Goal: Task Accomplishment & Management: Complete application form

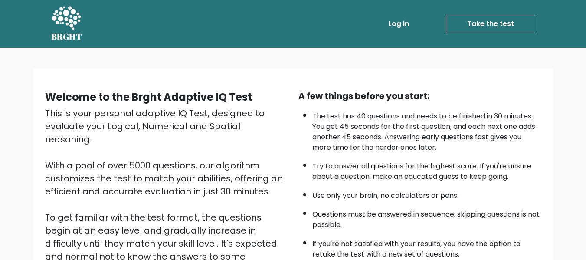
scroll to position [137, 0]
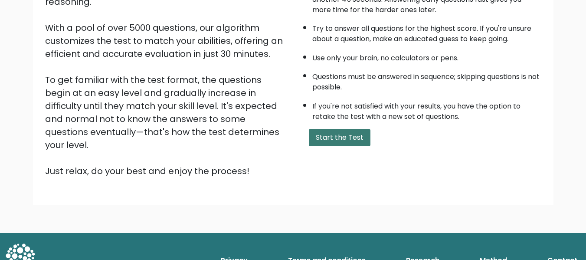
click at [344, 141] on button "Start the Test" at bounding box center [340, 137] width 62 height 17
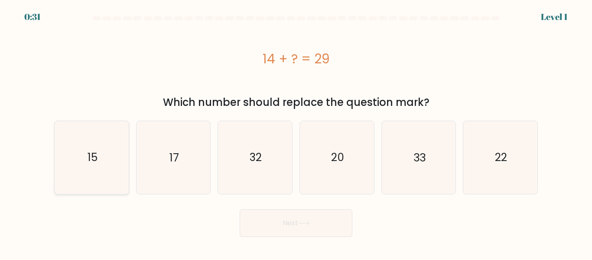
click at [108, 147] on icon "15" at bounding box center [92, 157] width 72 height 72
click at [296, 132] on input "a. 15" at bounding box center [296, 131] width 0 height 2
radio input "true"
click at [325, 224] on button "Next" at bounding box center [296, 223] width 113 height 28
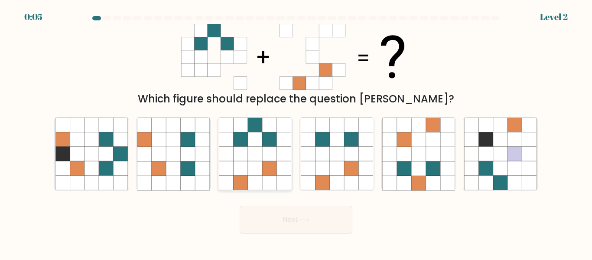
click at [275, 161] on icon at bounding box center [269, 154] width 14 height 14
click at [296, 132] on input "c." at bounding box center [296, 131] width 0 height 2
radio input "true"
click at [310, 219] on icon at bounding box center [304, 219] width 12 height 5
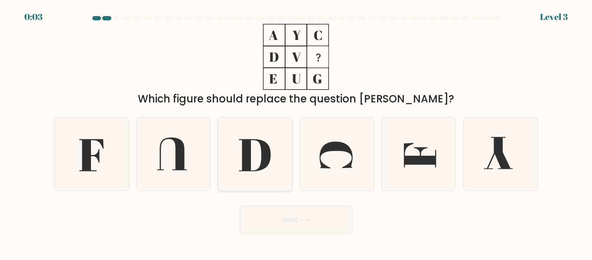
click at [260, 157] on icon at bounding box center [255, 154] width 72 height 72
click at [296, 132] on input "c." at bounding box center [296, 131] width 0 height 2
radio input "true"
click at [306, 215] on button "Next" at bounding box center [296, 220] width 113 height 28
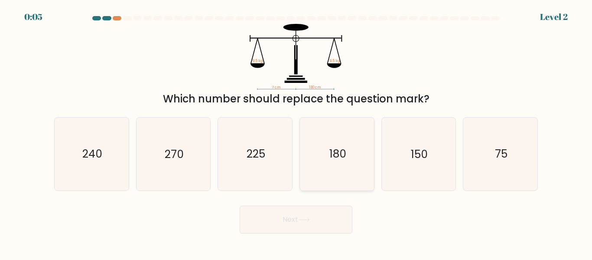
click at [325, 146] on icon "180" at bounding box center [337, 154] width 72 height 72
click at [297, 132] on input "d. 180" at bounding box center [296, 131] width 0 height 2
radio input "true"
click at [313, 225] on button "Next" at bounding box center [296, 220] width 113 height 28
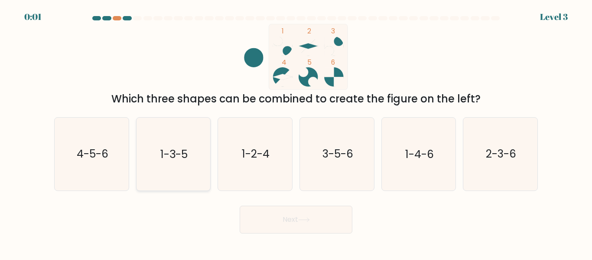
click at [188, 170] on icon "1-3-5" at bounding box center [173, 154] width 72 height 72
click at [296, 132] on input "b. 1-3-5" at bounding box center [296, 131] width 0 height 2
radio input "true"
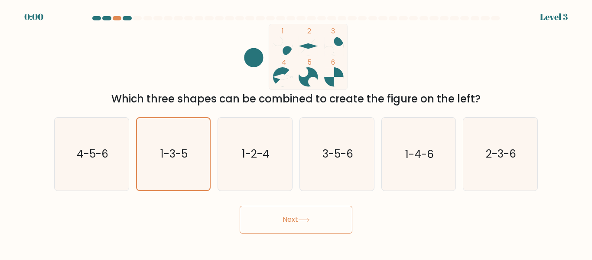
click at [306, 218] on icon at bounding box center [304, 219] width 12 height 5
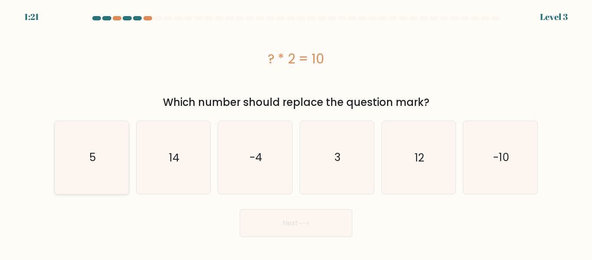
click at [98, 163] on icon "5" at bounding box center [92, 157] width 72 height 72
click at [296, 132] on input "a. 5" at bounding box center [296, 131] width 0 height 2
radio input "true"
click at [289, 216] on button "Next" at bounding box center [296, 223] width 113 height 28
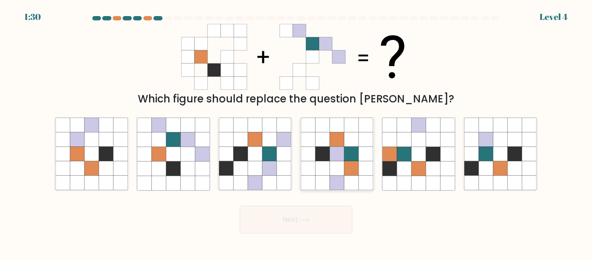
click at [357, 168] on icon at bounding box center [351, 168] width 14 height 14
click at [297, 132] on input "d." at bounding box center [296, 131] width 0 height 2
radio input "true"
click at [313, 216] on button "Next" at bounding box center [296, 220] width 113 height 28
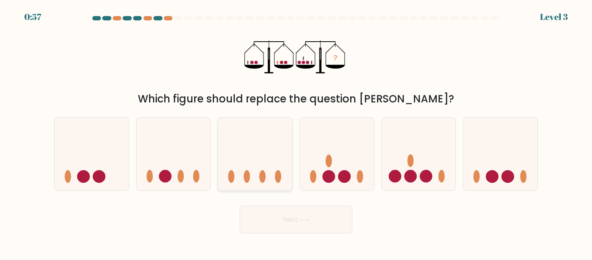
click at [268, 125] on icon at bounding box center [255, 153] width 74 height 61
click at [296, 130] on input "c." at bounding box center [296, 131] width 0 height 2
radio input "true"
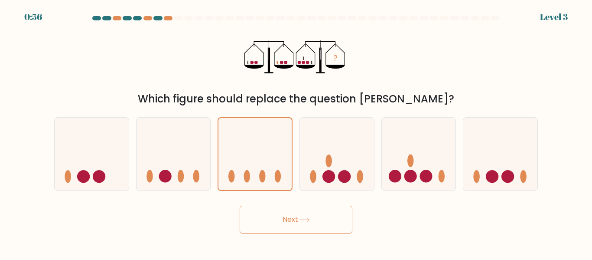
click at [314, 217] on button "Next" at bounding box center [296, 220] width 113 height 28
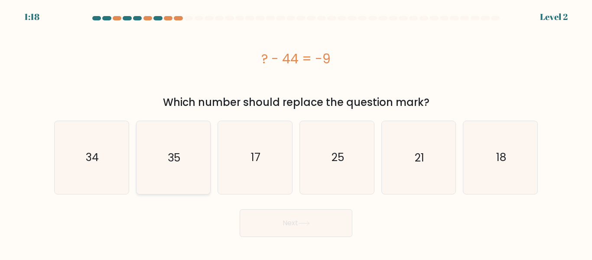
click at [164, 170] on icon "35" at bounding box center [173, 157] width 72 height 72
click at [296, 132] on input "b. 35" at bounding box center [296, 131] width 0 height 2
radio input "true"
click at [315, 224] on button "Next" at bounding box center [296, 223] width 113 height 28
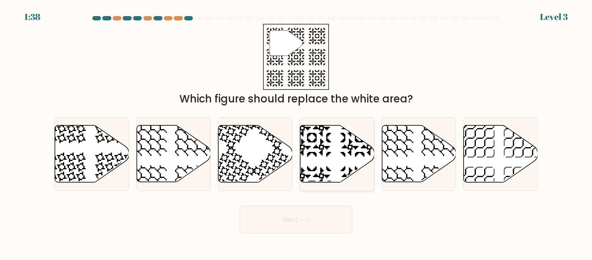
click at [326, 138] on icon at bounding box center [338, 153] width 74 height 57
click at [297, 132] on input "d." at bounding box center [296, 131] width 0 height 2
radio input "true"
click at [316, 223] on button "Next" at bounding box center [296, 220] width 113 height 28
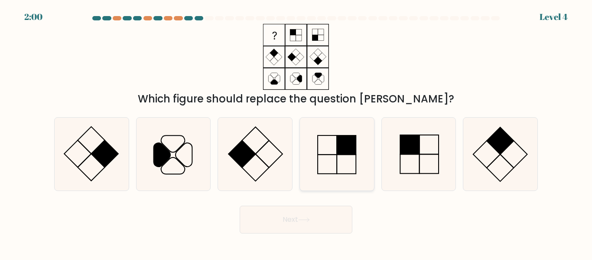
click at [337, 155] on rect at bounding box center [346, 164] width 19 height 19
click at [297, 132] on input "d." at bounding box center [296, 131] width 0 height 2
radio input "true"
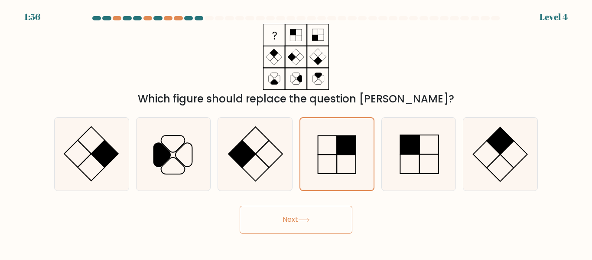
click at [298, 215] on button "Next" at bounding box center [296, 220] width 113 height 28
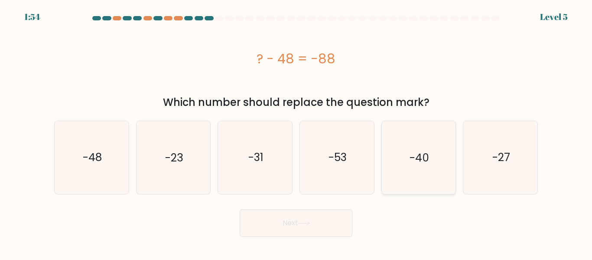
click at [419, 166] on icon "-40" at bounding box center [419, 157] width 72 height 72
click at [297, 132] on input "e. -40" at bounding box center [296, 131] width 0 height 2
radio input "true"
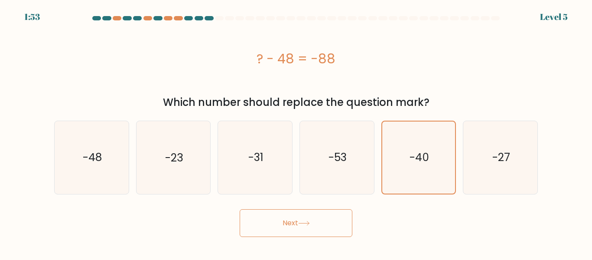
click at [304, 219] on button "Next" at bounding box center [296, 223] width 113 height 28
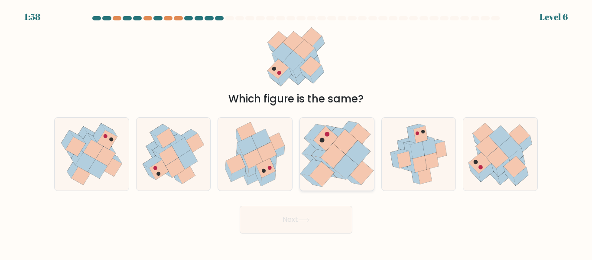
click at [342, 138] on icon at bounding box center [345, 141] width 25 height 25
click at [297, 132] on input "d." at bounding box center [296, 131] width 0 height 2
radio input "true"
click at [310, 222] on icon at bounding box center [304, 219] width 12 height 5
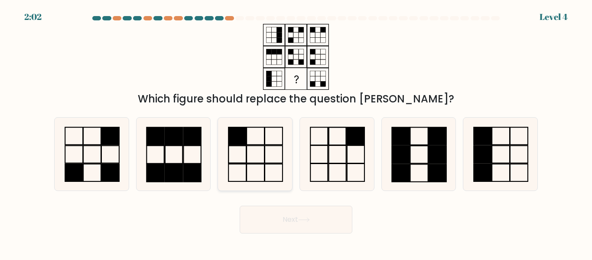
click at [266, 159] on icon at bounding box center [255, 154] width 72 height 72
click at [296, 132] on input "c." at bounding box center [296, 131] width 0 height 2
radio input "true"
click at [291, 222] on button "Next" at bounding box center [296, 220] width 113 height 28
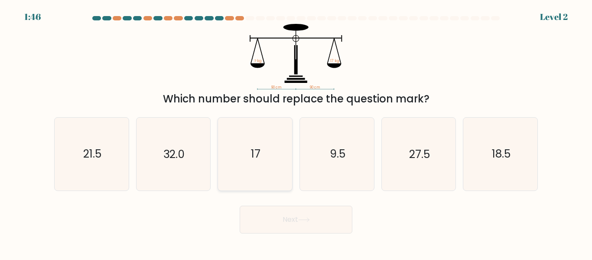
click at [252, 156] on text "17" at bounding box center [256, 154] width 10 height 15
click at [296, 132] on input "c. 17" at bounding box center [296, 131] width 0 height 2
radio input "true"
click at [317, 227] on button "Next" at bounding box center [296, 220] width 113 height 28
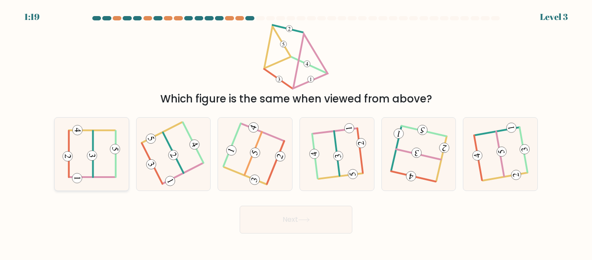
click at [109, 162] on icon at bounding box center [91, 154] width 58 height 58
click at [296, 132] on input "a." at bounding box center [296, 131] width 0 height 2
radio input "true"
click at [344, 154] on icon at bounding box center [337, 154] width 56 height 58
click at [297, 132] on input "d." at bounding box center [296, 131] width 0 height 2
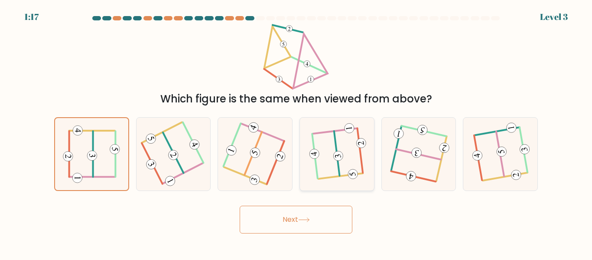
radio input "true"
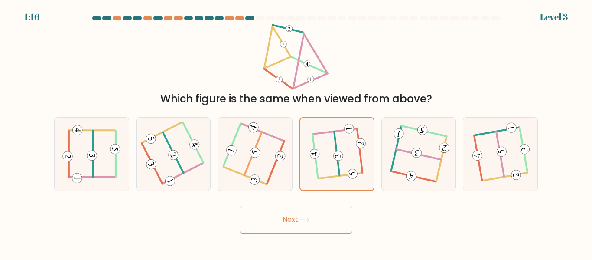
click at [293, 212] on button "Next" at bounding box center [296, 220] width 113 height 28
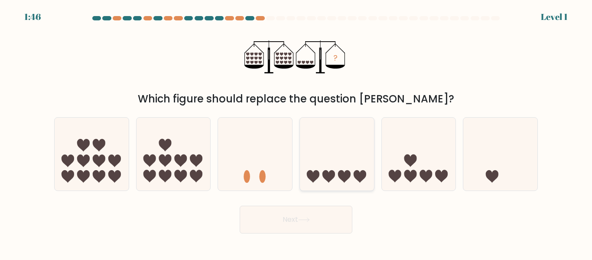
click at [349, 145] on icon at bounding box center [337, 153] width 74 height 61
click at [297, 132] on input "d." at bounding box center [296, 131] width 0 height 2
radio input "true"
click at [303, 224] on button "Next" at bounding box center [296, 220] width 113 height 28
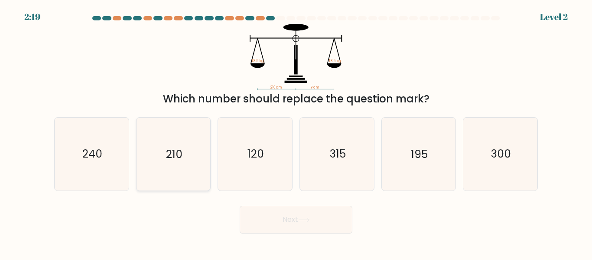
click at [198, 159] on icon "210" at bounding box center [173, 154] width 72 height 72
click at [296, 132] on input "b. 210" at bounding box center [296, 131] width 0 height 2
radio input "true"
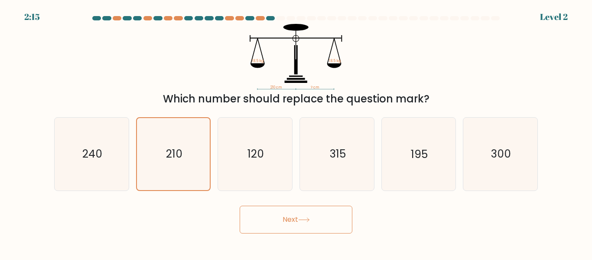
click at [324, 219] on button "Next" at bounding box center [296, 220] width 113 height 28
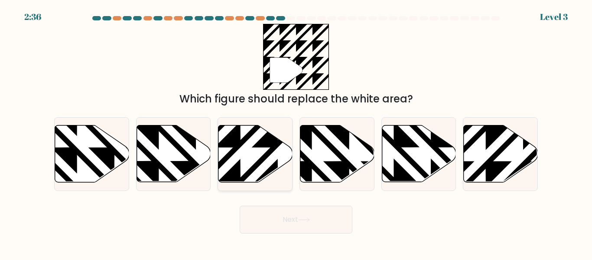
click at [241, 160] on icon at bounding box center [256, 153] width 74 height 57
click at [296, 132] on input "c." at bounding box center [296, 131] width 0 height 2
radio input "true"
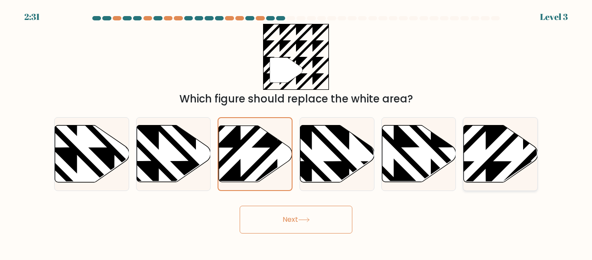
click at [500, 152] on icon at bounding box center [523, 123] width 149 height 149
click at [297, 132] on input "f." at bounding box center [296, 131] width 0 height 2
radio input "true"
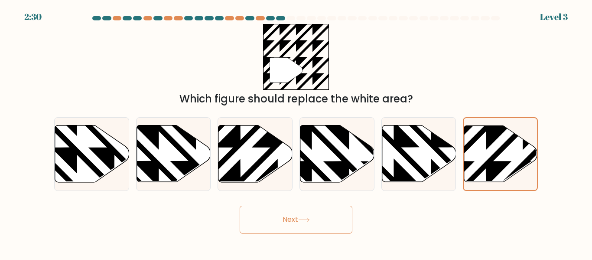
click at [297, 224] on button "Next" at bounding box center [296, 220] width 113 height 28
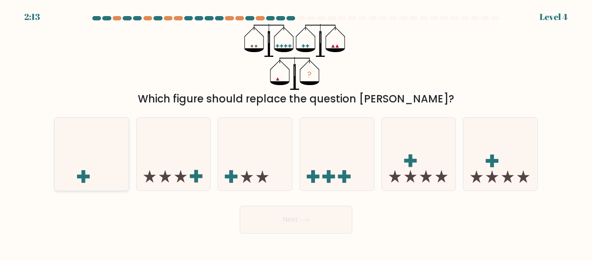
click at [70, 167] on icon at bounding box center [92, 153] width 74 height 61
click at [296, 132] on input "a." at bounding box center [296, 131] width 0 height 2
radio input "true"
click at [294, 220] on button "Next" at bounding box center [296, 220] width 113 height 28
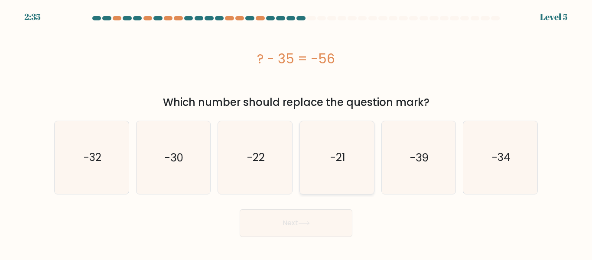
click at [347, 158] on icon "-21" at bounding box center [337, 157] width 72 height 72
click at [297, 132] on input "d. -21" at bounding box center [296, 131] width 0 height 2
radio input "true"
click at [308, 225] on icon at bounding box center [304, 223] width 12 height 5
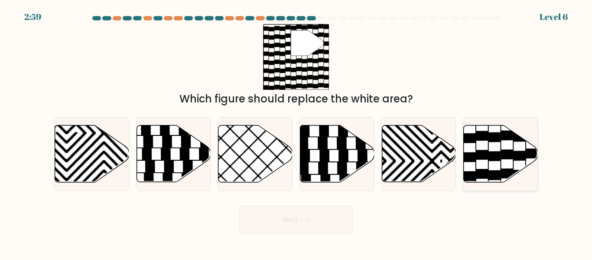
click at [515, 144] on icon at bounding box center [501, 153] width 74 height 57
click at [297, 132] on input "f." at bounding box center [296, 131] width 0 height 2
radio input "true"
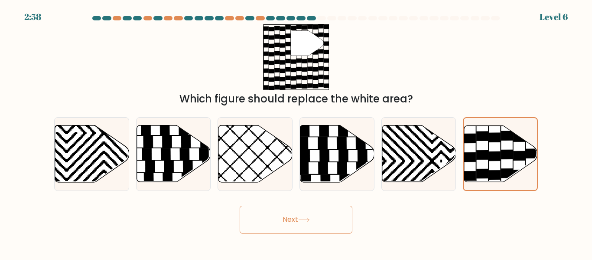
click at [319, 221] on button "Next" at bounding box center [296, 220] width 113 height 28
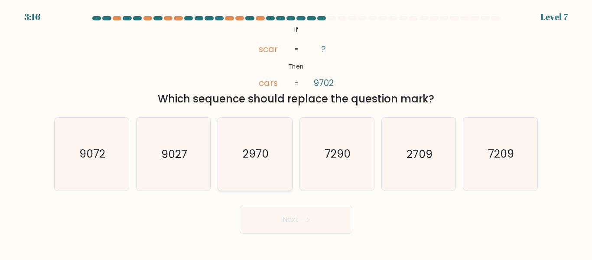
click at [261, 152] on text "2970" at bounding box center [256, 154] width 26 height 15
click at [296, 132] on input "c. 2970" at bounding box center [296, 131] width 0 height 2
radio input "true"
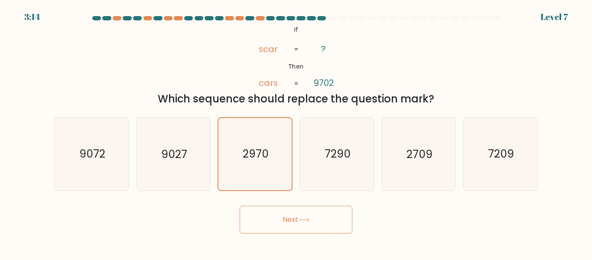
click at [302, 221] on icon at bounding box center [304, 219] width 12 height 5
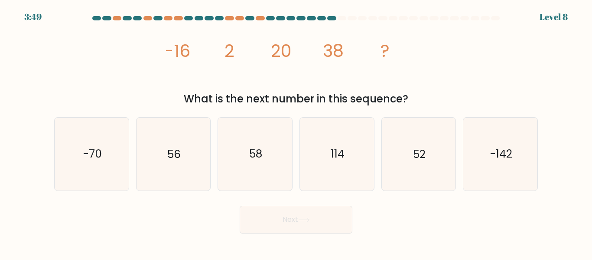
drag, startPoint x: 183, startPoint y: 101, endPoint x: 434, endPoint y: 103, distance: 250.7
click at [434, 103] on div "What is the next number in this sequence?" at bounding box center [296, 99] width 474 height 16
drag, startPoint x: 173, startPoint y: 48, endPoint x: 419, endPoint y: 99, distance: 250.8
click at [419, 99] on div "image/svg+xml -16 2 20 38 ? What is the next number in this sequence?" at bounding box center [296, 65] width 494 height 83
copy div "16 2 20 38 ? What is the next number in this sequence?"
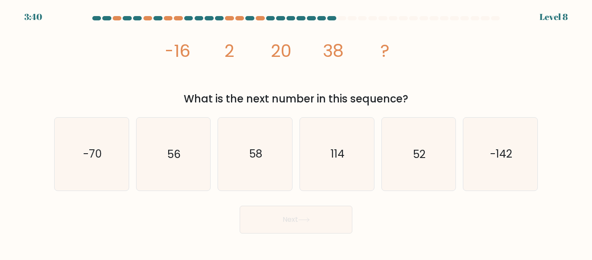
click at [235, 48] on icon "image/svg+xml -16 2 20 38 ?" at bounding box center [296, 57] width 260 height 66
click at [179, 161] on text "56" at bounding box center [173, 154] width 13 height 15
click at [296, 132] on input "b. 56" at bounding box center [296, 131] width 0 height 2
radio input "true"
click at [309, 218] on icon at bounding box center [304, 219] width 12 height 5
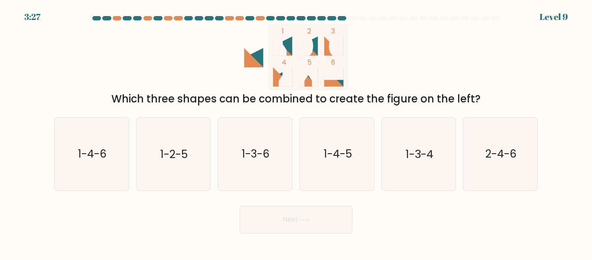
drag, startPoint x: 111, startPoint y: 95, endPoint x: 489, endPoint y: 88, distance: 377.4
click at [489, 88] on div "1 2 3 4 5 6 Which three shapes can be combined to create the figure on the left?" at bounding box center [296, 65] width 494 height 83
click at [407, 87] on icon "1 2 3 4 5 6" at bounding box center [296, 57] width 233 height 66
click at [406, 164] on icon "1-3-4" at bounding box center [419, 154] width 72 height 72
click at [297, 132] on input "e. 1-3-4" at bounding box center [296, 131] width 0 height 2
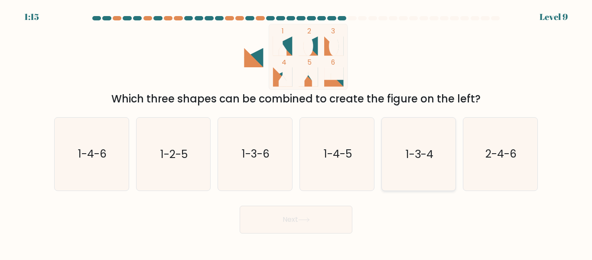
radio input "true"
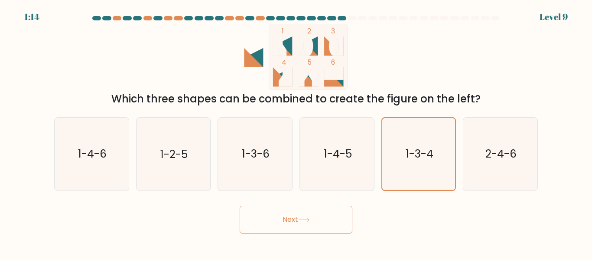
click at [297, 216] on button "Next" at bounding box center [296, 220] width 113 height 28
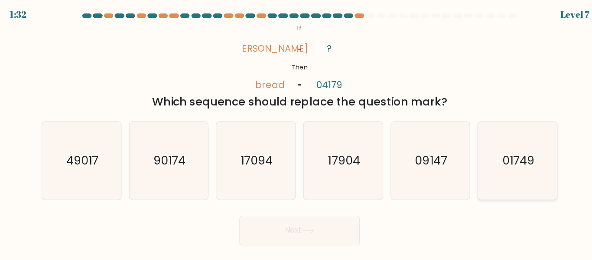
click at [504, 155] on text "01749" at bounding box center [501, 154] width 30 height 15
click at [297, 132] on input "f. 01749" at bounding box center [296, 131] width 0 height 2
radio input "true"
click at [283, 217] on button "Next" at bounding box center [296, 220] width 113 height 28
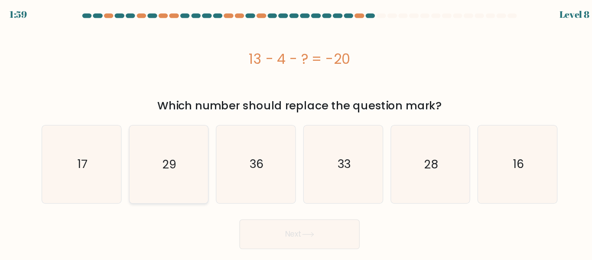
click at [191, 156] on icon "29" at bounding box center [173, 157] width 72 height 72
click at [296, 132] on input "b. 29" at bounding box center [296, 131] width 0 height 2
radio input "true"
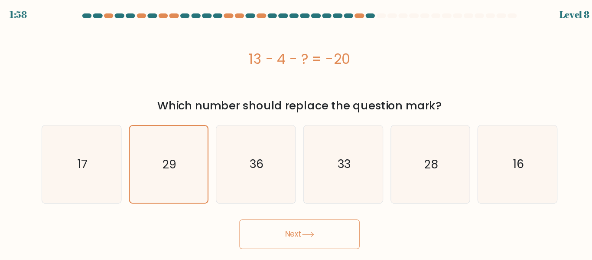
click at [301, 221] on icon at bounding box center [304, 223] width 12 height 5
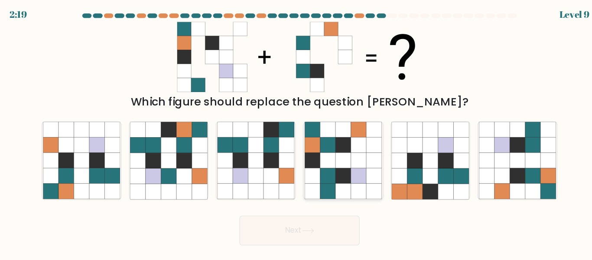
click at [337, 152] on icon at bounding box center [337, 154] width 14 height 14
click at [297, 132] on input "d." at bounding box center [296, 131] width 0 height 2
radio input "true"
click at [304, 217] on icon at bounding box center [304, 219] width 12 height 5
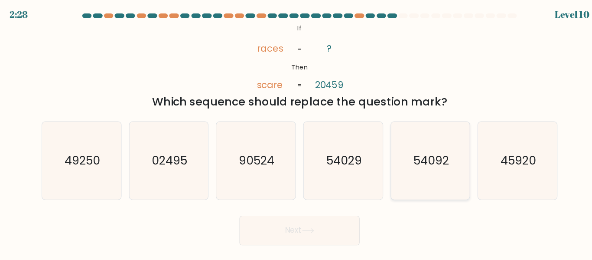
click at [415, 159] on text "54092" at bounding box center [419, 154] width 33 height 15
click at [297, 132] on input "e. 54092" at bounding box center [296, 131] width 0 height 2
radio input "true"
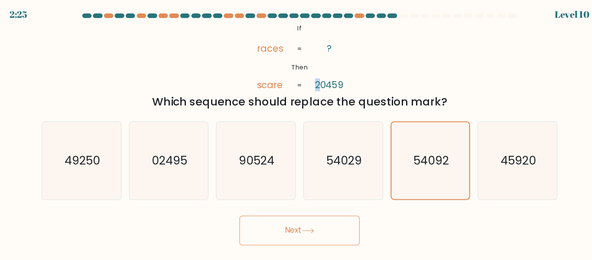
drag, startPoint x: 314, startPoint y: 85, endPoint x: 307, endPoint y: 85, distance: 7.8
click at [307, 85] on icon "@import url('https://fonts.googleapis.com/css?family=Abril+Fatface:400,100,100i…" at bounding box center [296, 57] width 107 height 66
click at [314, 216] on button "Next" at bounding box center [296, 220] width 113 height 28
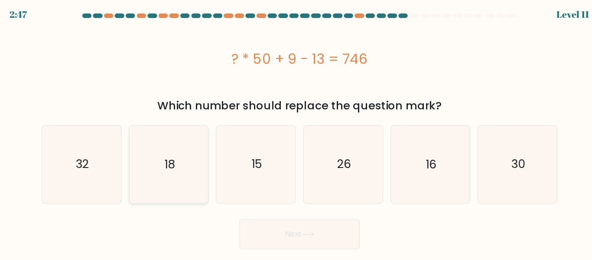
click at [182, 155] on icon "18" at bounding box center [173, 157] width 72 height 72
click at [296, 132] on input "b. 18" at bounding box center [296, 131] width 0 height 2
radio input "true"
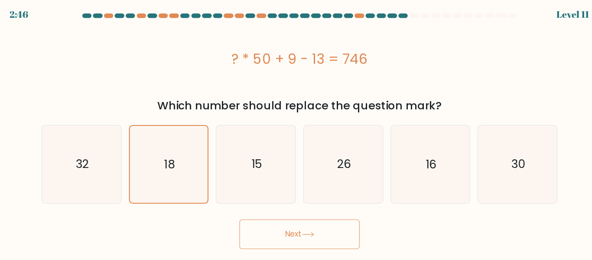
click at [310, 222] on icon at bounding box center [304, 223] width 12 height 5
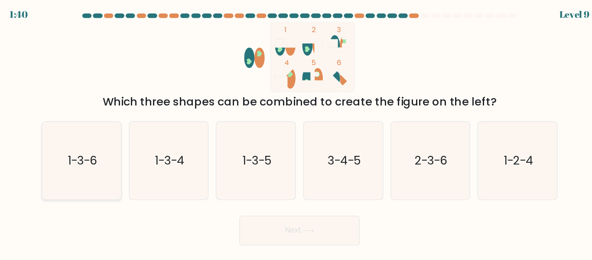
click at [89, 163] on icon "1-3-6" at bounding box center [92, 154] width 72 height 72
click at [296, 132] on input "a. 1-3-6" at bounding box center [296, 131] width 0 height 2
radio input "true"
click at [319, 226] on button "Next" at bounding box center [296, 220] width 113 height 28
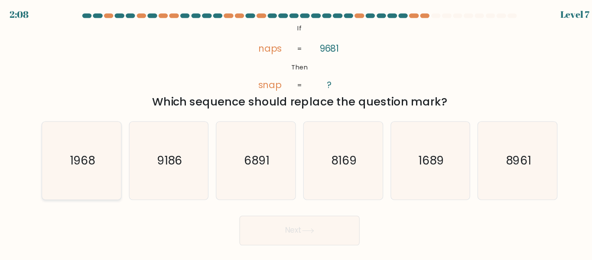
click at [100, 165] on icon "1968" at bounding box center [92, 154] width 72 height 72
click at [296, 132] on input "a. 1968" at bounding box center [296, 131] width 0 height 2
radio input "true"
click at [322, 215] on button "Next" at bounding box center [296, 220] width 113 height 28
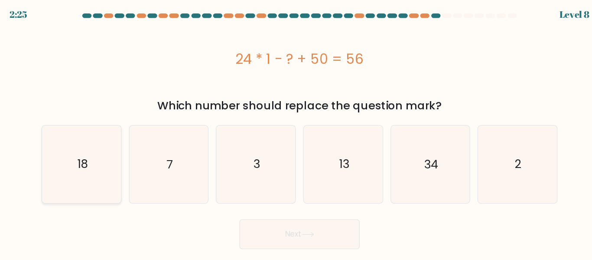
click at [84, 154] on icon "18" at bounding box center [92, 157] width 72 height 72
click at [296, 132] on input "a. 18" at bounding box center [296, 131] width 0 height 2
radio input "true"
click at [300, 226] on button "Next" at bounding box center [296, 223] width 113 height 28
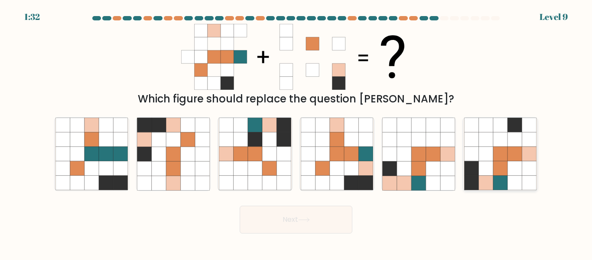
click at [507, 159] on icon at bounding box center [501, 154] width 14 height 14
click at [297, 132] on input "f." at bounding box center [296, 131] width 0 height 2
radio input "true"
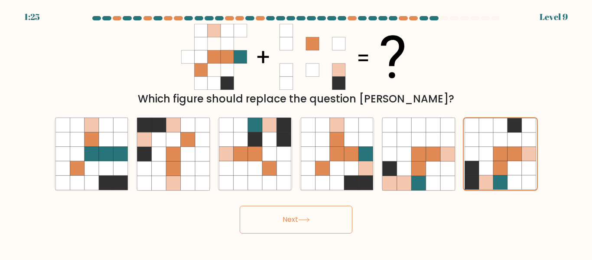
click at [305, 222] on icon at bounding box center [304, 219] width 12 height 5
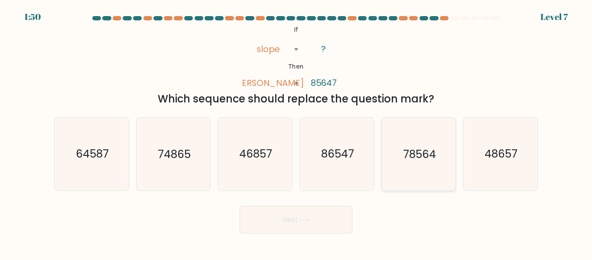
click at [424, 133] on icon "78564" at bounding box center [419, 154] width 72 height 72
click at [297, 132] on input "e. 78564" at bounding box center [296, 131] width 0 height 2
radio input "true"
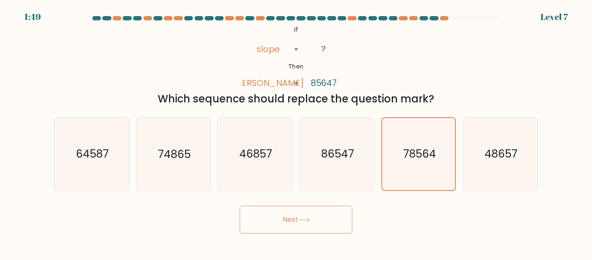
click at [309, 219] on icon at bounding box center [304, 219] width 12 height 5
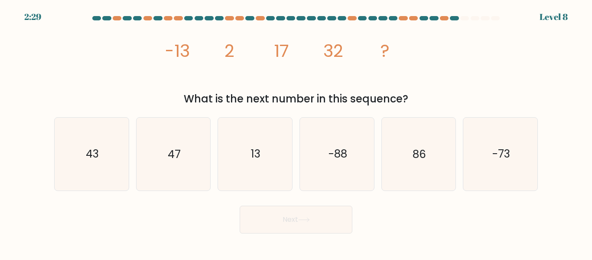
drag, startPoint x: 159, startPoint y: 54, endPoint x: 428, endPoint y: 95, distance: 271.6
click at [428, 95] on div "image/svg+xml -13 2 17 32 ? What is the next number in this sequence?" at bounding box center [296, 65] width 494 height 83
copy div "-13 2 17 32 ? What is the next number in this sequence?"
click at [175, 165] on icon "47" at bounding box center [173, 154] width 72 height 72
click at [296, 132] on input "b. 47" at bounding box center [296, 131] width 0 height 2
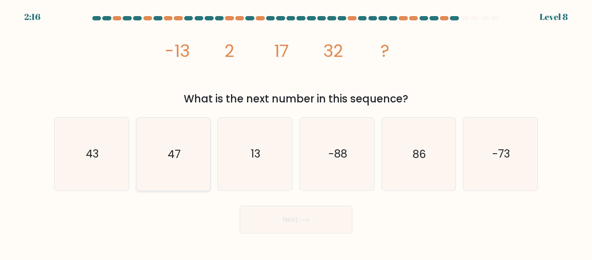
radio input "true"
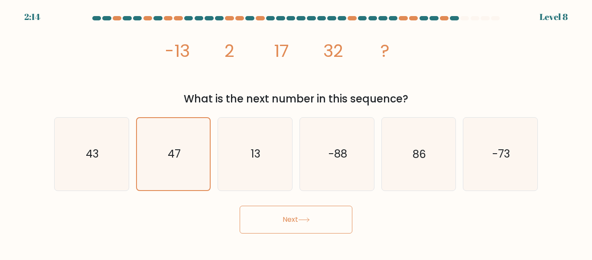
click at [297, 217] on button "Next" at bounding box center [296, 220] width 113 height 28
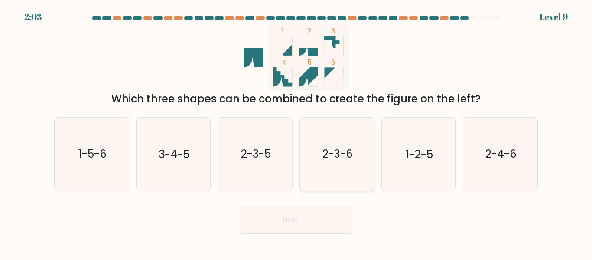
click at [339, 162] on icon "2-3-6" at bounding box center [337, 154] width 72 height 72
click at [297, 132] on input "d. 2-3-6" at bounding box center [296, 131] width 0 height 2
radio input "true"
click at [300, 221] on button "Next" at bounding box center [296, 220] width 113 height 28
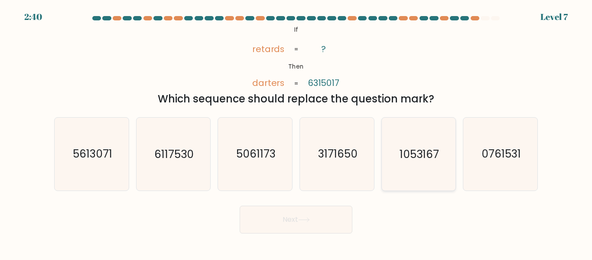
click at [424, 157] on text "1053167" at bounding box center [419, 154] width 39 height 15
click at [297, 132] on input "e. 1053167" at bounding box center [296, 131] width 0 height 2
radio input "true"
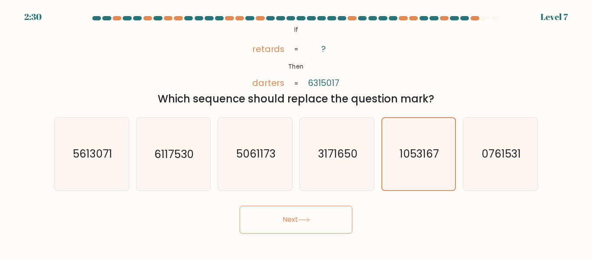
click at [316, 220] on button "Next" at bounding box center [296, 220] width 113 height 28
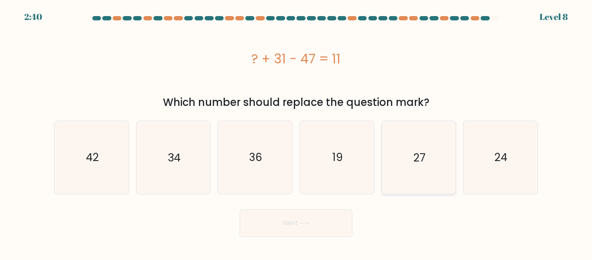
click at [418, 165] on text "27" at bounding box center [420, 157] width 12 height 15
click at [297, 132] on input "e. 27" at bounding box center [296, 131] width 0 height 2
radio input "true"
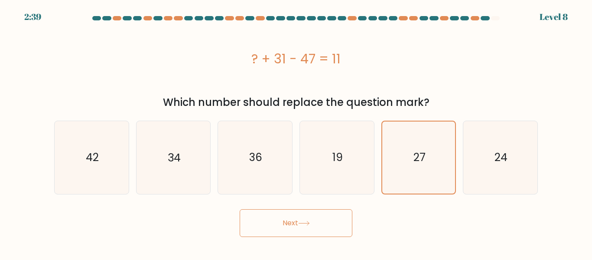
click at [309, 224] on icon at bounding box center [304, 223] width 12 height 5
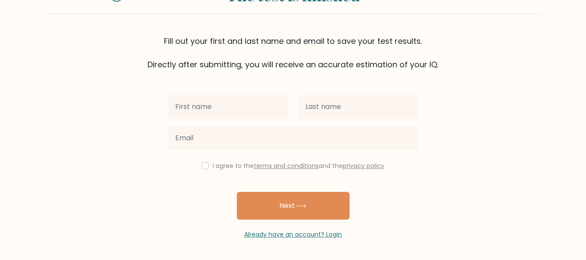
scroll to position [44, 0]
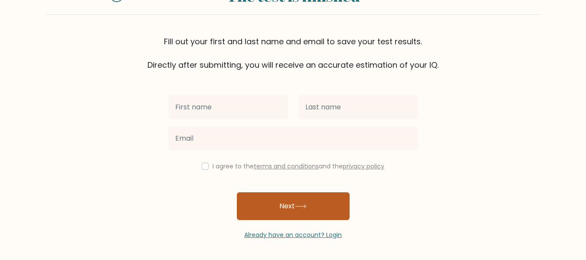
click at [288, 208] on button "Next" at bounding box center [293, 206] width 113 height 28
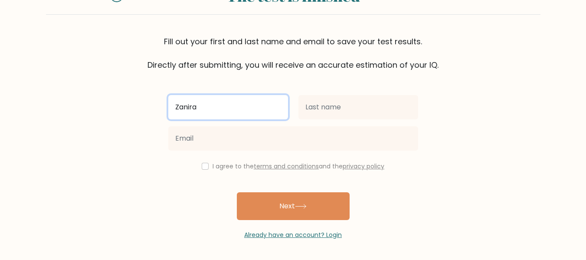
type input "Zanira"
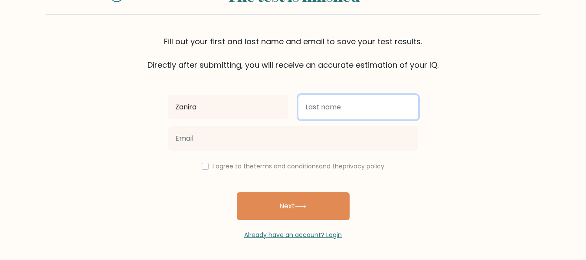
click at [353, 105] on input "text" at bounding box center [358, 107] width 120 height 24
type input "Rifda"
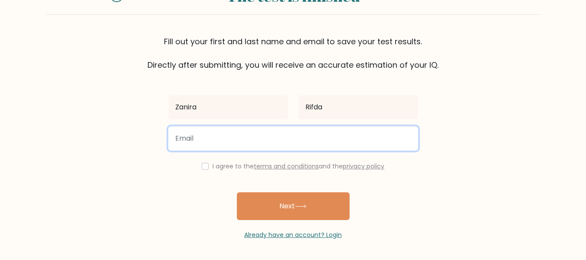
click at [250, 138] on input "email" at bounding box center [293, 138] width 250 height 24
type input "zanirarifda@gmail.com"
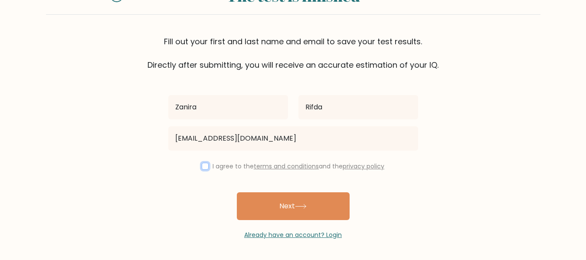
click at [202, 167] on input "checkbox" at bounding box center [205, 166] width 7 height 7
checkbox input "true"
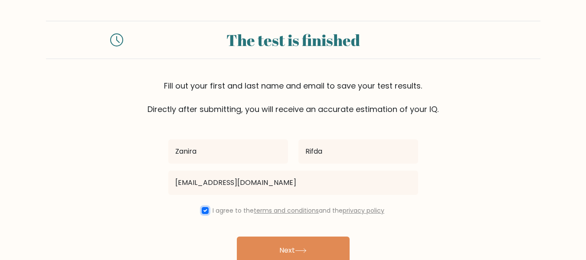
scroll to position [45, 0]
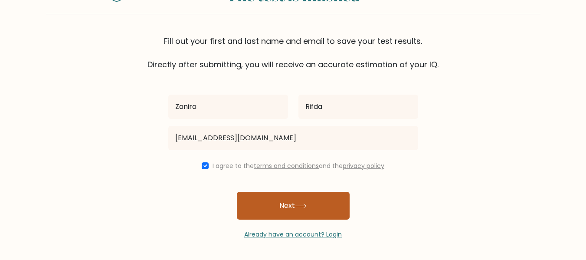
click at [304, 213] on button "Next" at bounding box center [293, 206] width 113 height 28
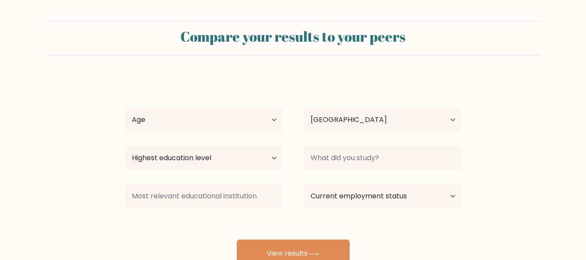
select select "ID"
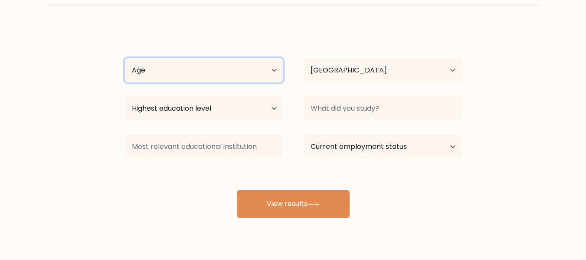
click at [228, 69] on select "Age Under 18 years old 18-24 years old 25-34 years old 35-44 years old 45-54 ye…" at bounding box center [204, 70] width 158 height 24
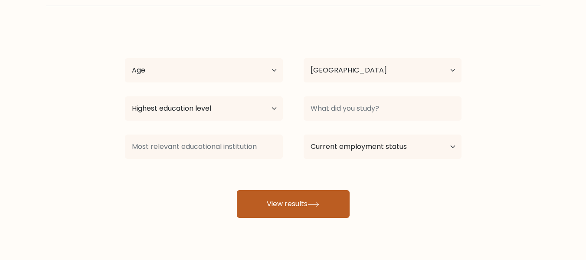
click at [299, 203] on button "View results" at bounding box center [293, 204] width 113 height 28
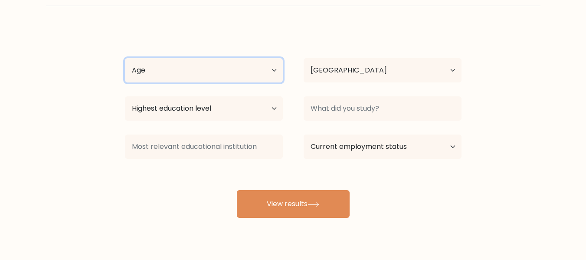
click at [232, 68] on select "Age Under 18 years old 18-24 years old 25-34 years old 35-44 years old 45-54 ye…" at bounding box center [204, 70] width 158 height 24
select select "18_24"
click at [125, 58] on select "Age Under 18 years old 18-24 years old 25-34 years old 35-44 years old 45-54 ye…" at bounding box center [204, 70] width 158 height 24
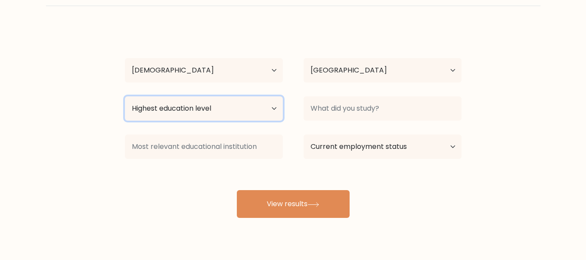
click at [218, 102] on select "Highest education level No schooling Primary Lower Secondary Upper Secondary Oc…" at bounding box center [204, 108] width 158 height 24
select select "bachelors_degree"
click at [125, 96] on select "Highest education level No schooling Primary Lower Secondary Upper Secondary Oc…" at bounding box center [204, 108] width 158 height 24
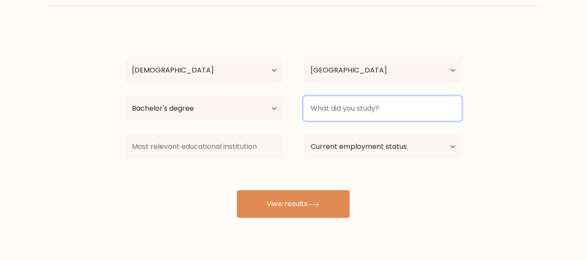
click at [351, 115] on input at bounding box center [383, 108] width 158 height 24
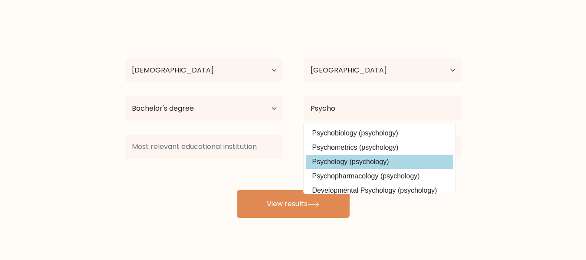
click at [368, 164] on option "Psychology (psychology)" at bounding box center [379, 162] width 147 height 14
type input "Psychology"
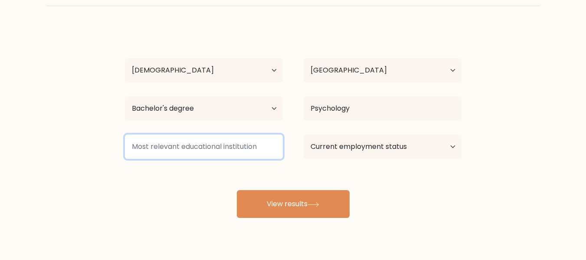
click at [171, 150] on input at bounding box center [204, 146] width 158 height 24
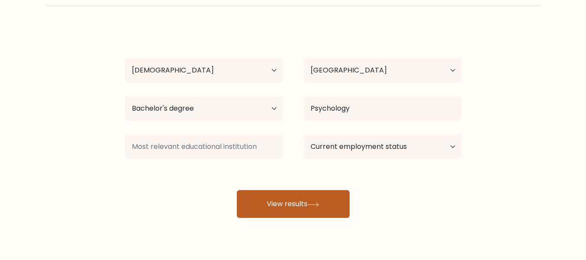
click at [315, 208] on button "View results" at bounding box center [293, 204] width 113 height 28
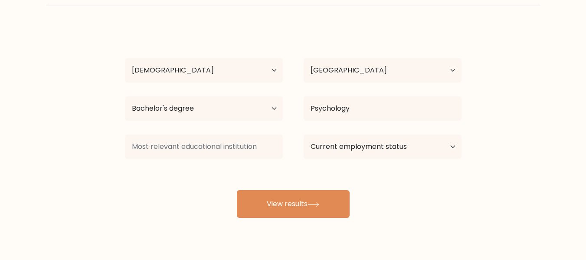
click at [416, 191] on div "Zanira Rifda Age Under 18 years old 18-24 years old 25-34 years old 35-44 years…" at bounding box center [293, 122] width 347 height 191
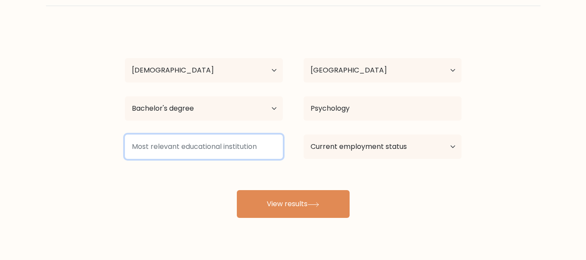
click at [165, 145] on input at bounding box center [204, 146] width 158 height 24
type input "B"
drag, startPoint x: 132, startPoint y: 146, endPoint x: 256, endPoint y: 153, distance: 124.2
click at [256, 153] on input at bounding box center [204, 146] width 158 height 24
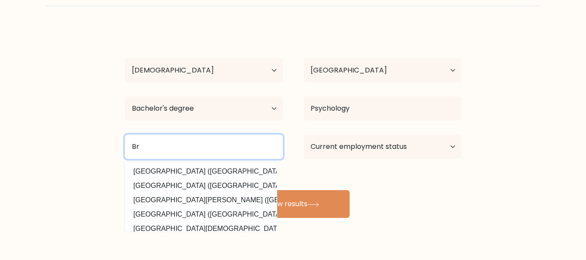
type input "B"
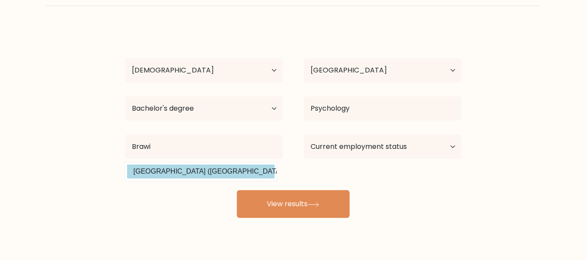
click at [209, 170] on option "Universitas Brawijaya (Indonesia)" at bounding box center [200, 171] width 147 height 14
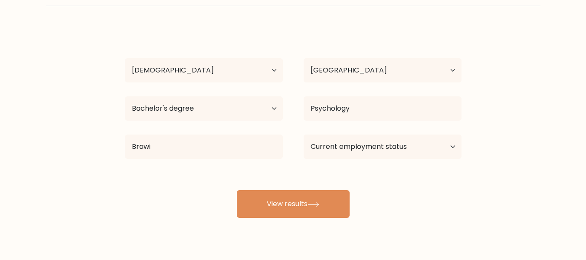
type input "[GEOGRAPHIC_DATA]"
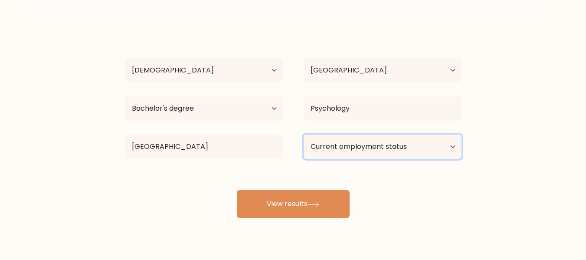
click at [340, 150] on select "Current employment status Employed Student Retired Other / prefer not to answer" at bounding box center [383, 146] width 158 height 24
select select "other"
click at [304, 134] on select "Current employment status Employed Student Retired Other / prefer not to answer" at bounding box center [383, 146] width 158 height 24
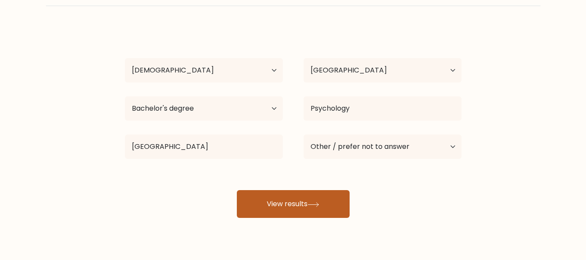
click at [306, 210] on button "View results" at bounding box center [293, 204] width 113 height 28
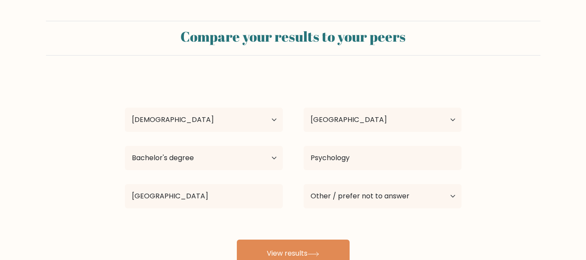
select select "18_24"
select select "ID"
select select "bachelors_degree"
select select "other"
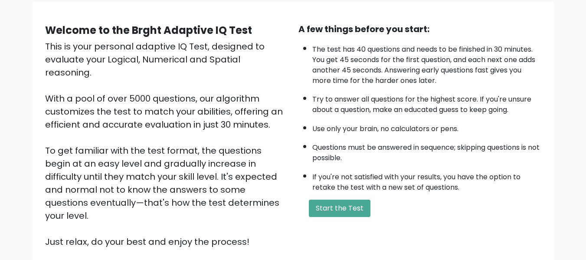
scroll to position [69, 0]
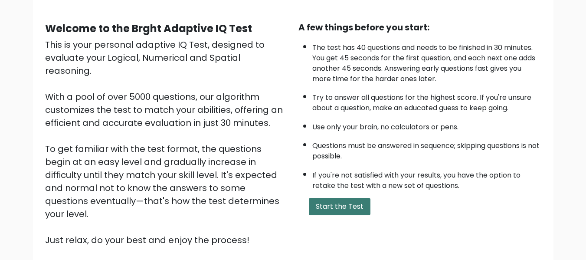
click at [342, 206] on button "Start the Test" at bounding box center [340, 206] width 62 height 17
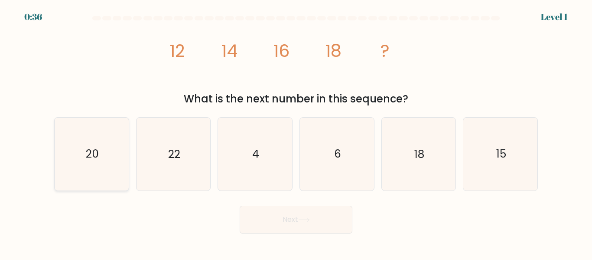
click at [78, 159] on icon "20" at bounding box center [92, 154] width 72 height 72
click at [296, 132] on input "a. 20" at bounding box center [296, 131] width 0 height 2
radio input "true"
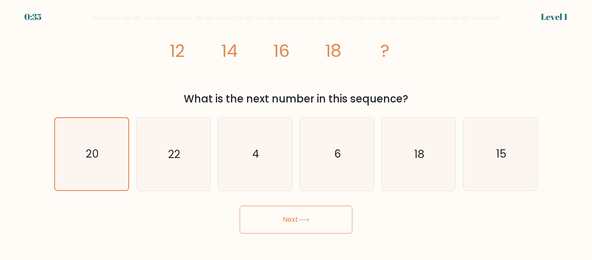
click at [301, 218] on icon at bounding box center [304, 219] width 12 height 5
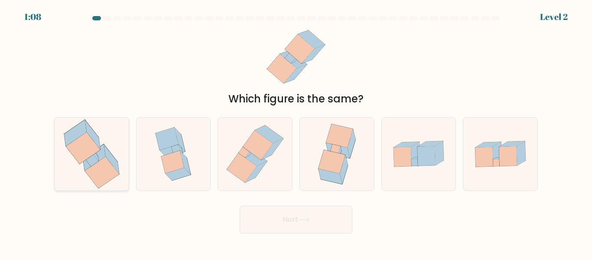
click at [92, 159] on icon at bounding box center [92, 160] width 13 height 12
click at [296, 132] on input "a." at bounding box center [296, 131] width 0 height 2
radio input "true"
click at [304, 219] on icon at bounding box center [304, 219] width 12 height 5
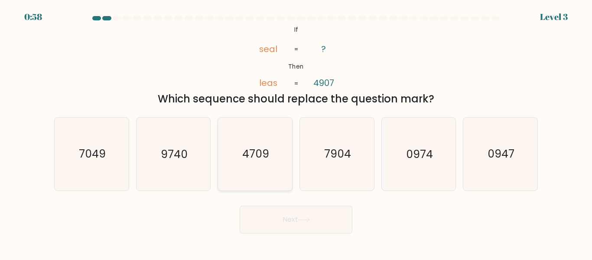
click at [257, 163] on icon "4709" at bounding box center [255, 154] width 72 height 72
click at [296, 132] on input "c. 4709" at bounding box center [296, 131] width 0 height 2
radio input "true"
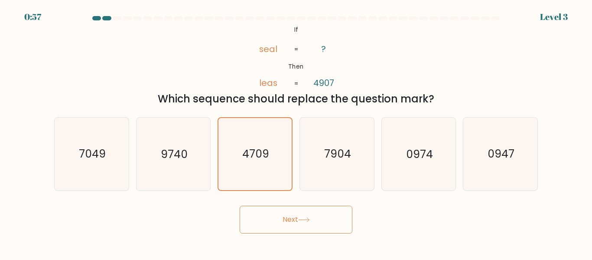
click at [312, 229] on button "Next" at bounding box center [296, 220] width 113 height 28
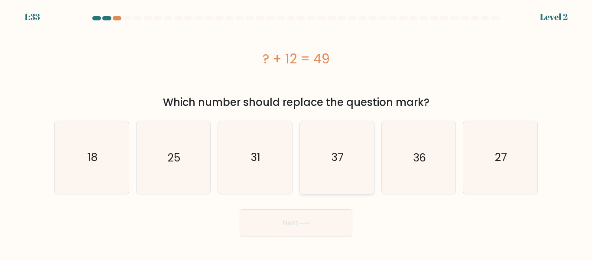
click at [339, 155] on text "37" at bounding box center [338, 157] width 12 height 15
click at [297, 132] on input "d. 37" at bounding box center [296, 131] width 0 height 2
radio input "true"
click at [320, 221] on button "Next" at bounding box center [296, 223] width 113 height 28
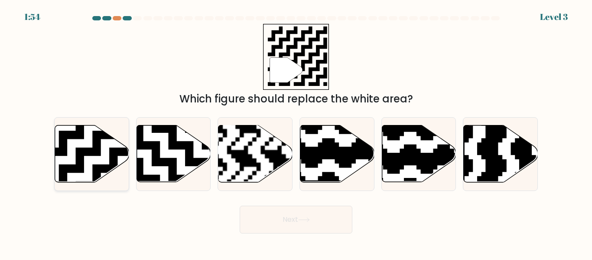
click at [86, 153] on icon at bounding box center [117, 122] width 134 height 134
click at [296, 132] on input "a." at bounding box center [296, 131] width 0 height 2
radio input "true"
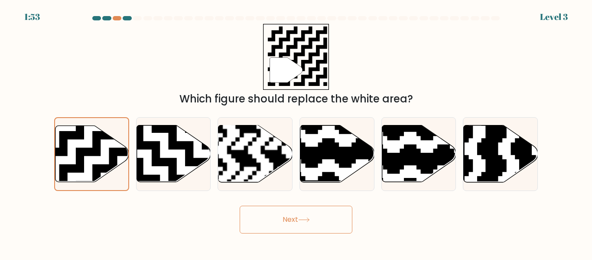
click at [305, 222] on icon at bounding box center [304, 219] width 12 height 5
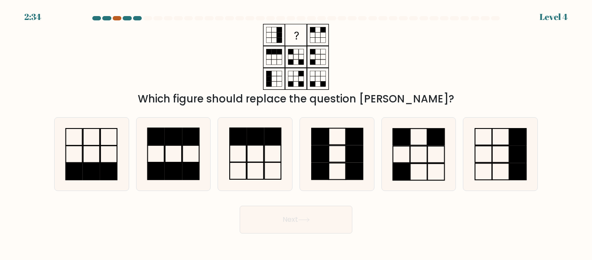
click at [116, 19] on div at bounding box center [117, 18] width 9 height 4
click at [428, 162] on rect at bounding box center [436, 154] width 17 height 16
click at [297, 132] on input "e." at bounding box center [296, 131] width 0 height 2
radio input "true"
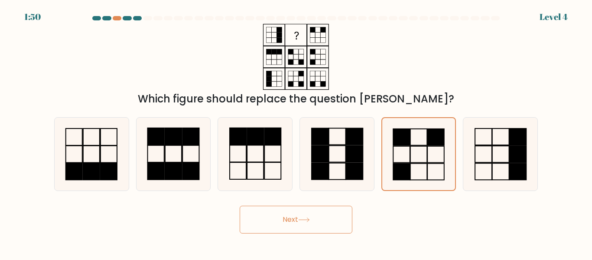
click at [318, 216] on button "Next" at bounding box center [296, 220] width 113 height 28
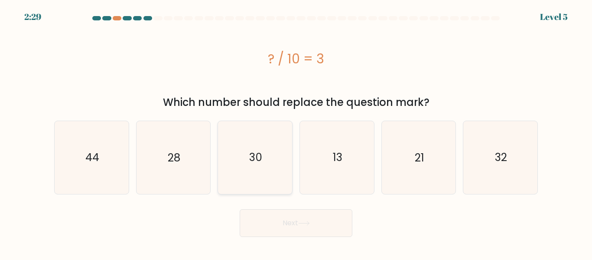
click at [266, 143] on icon "30" at bounding box center [255, 157] width 72 height 72
click at [296, 132] on input "c. 30" at bounding box center [296, 131] width 0 height 2
radio input "true"
click at [314, 233] on button "Next" at bounding box center [296, 223] width 113 height 28
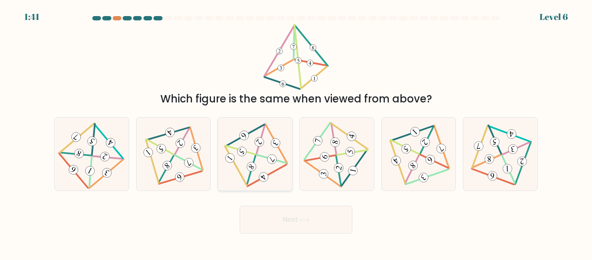
click at [265, 157] on 498 at bounding box center [271, 159] width 29 height 8
click at [296, 132] on input "c." at bounding box center [296, 131] width 0 height 2
radio input "true"
click at [280, 223] on button "Next" at bounding box center [296, 220] width 113 height 28
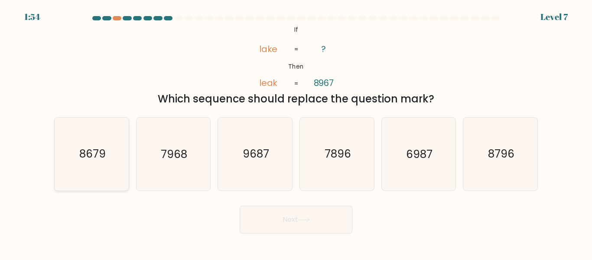
click at [98, 155] on text "8679" at bounding box center [92, 154] width 26 height 15
click at [296, 132] on input "a. 8679" at bounding box center [296, 131] width 0 height 2
radio input "true"
click at [310, 222] on button "Next" at bounding box center [296, 220] width 113 height 28
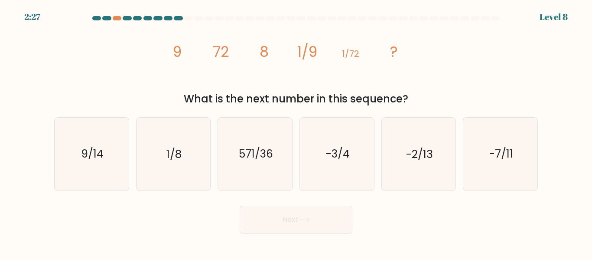
drag, startPoint x: 164, startPoint y: 45, endPoint x: 413, endPoint y: 97, distance: 253.9
click at [413, 97] on div "image/svg+xml 9 72 8 1/9 1/72 ? What is the next number in this sequence?" at bounding box center [296, 65] width 494 height 83
copy div "9 72 8 1/9 1/72 ? What is the next number in this sequence?"
click at [204, 32] on icon "image/svg+xml 9 72 8 1/9 1/72 ?" at bounding box center [296, 57] width 260 height 66
click at [174, 149] on text "1/8" at bounding box center [174, 154] width 15 height 15
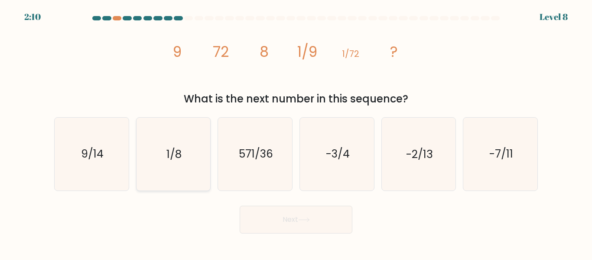
click at [296, 132] on input "b. 1/8" at bounding box center [296, 131] width 0 height 2
radio input "true"
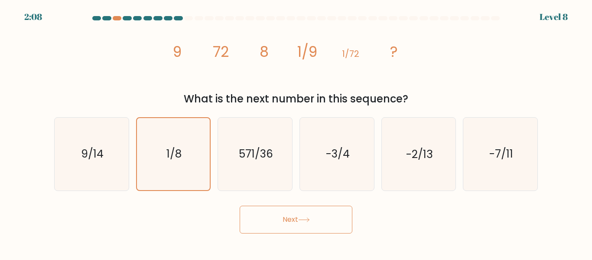
click at [283, 222] on button "Next" at bounding box center [296, 220] width 113 height 28
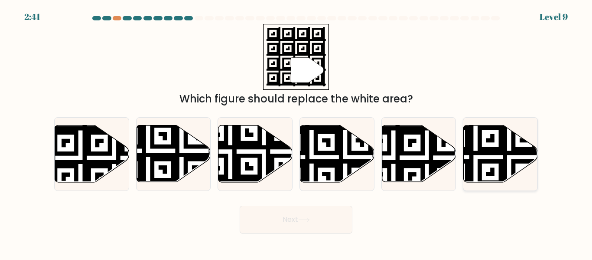
click at [501, 153] on icon at bounding box center [476, 123] width 134 height 134
click at [297, 132] on input "f." at bounding box center [296, 131] width 0 height 2
radio input "true"
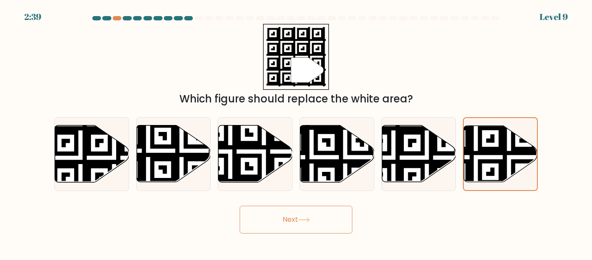
click at [319, 216] on button "Next" at bounding box center [296, 220] width 113 height 28
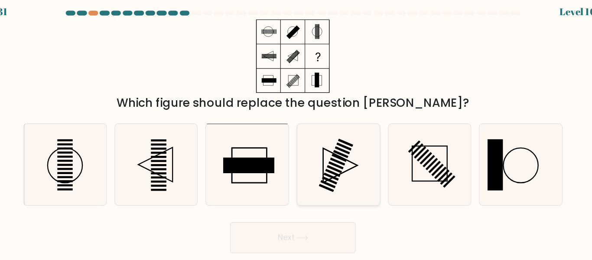
click at [356, 153] on icon at bounding box center [337, 154] width 72 height 72
click at [297, 132] on input "d." at bounding box center [296, 131] width 0 height 2
radio input "true"
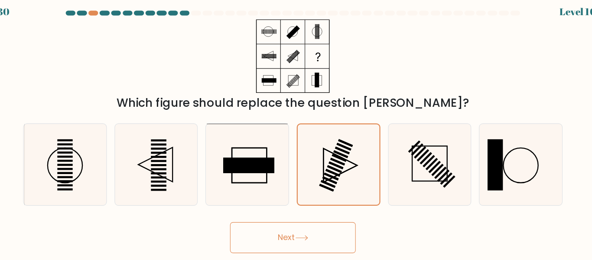
click at [306, 223] on button "Next" at bounding box center [296, 220] width 113 height 28
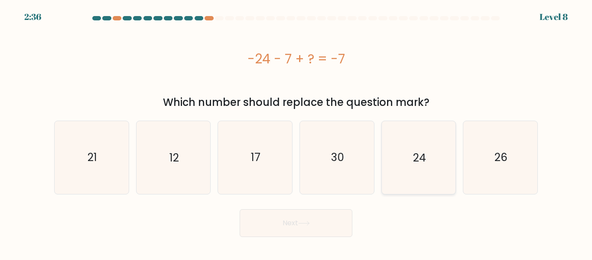
click at [428, 148] on icon "24" at bounding box center [419, 157] width 72 height 72
click at [297, 132] on input "e. 24" at bounding box center [296, 131] width 0 height 2
radio input "true"
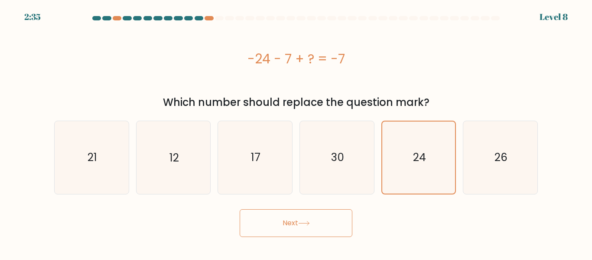
click at [269, 228] on button "Next" at bounding box center [296, 223] width 113 height 28
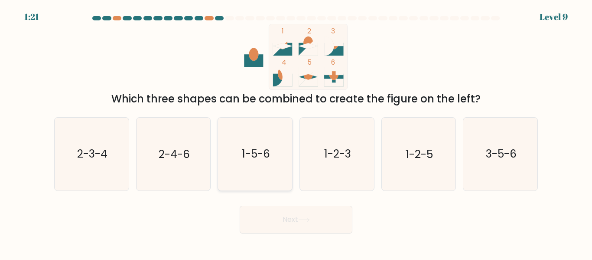
click at [261, 150] on text "1-5-6" at bounding box center [256, 154] width 28 height 15
click at [296, 132] on input "c. 1-5-6" at bounding box center [296, 131] width 0 height 2
radio input "true"
click at [311, 228] on button "Next" at bounding box center [296, 220] width 113 height 28
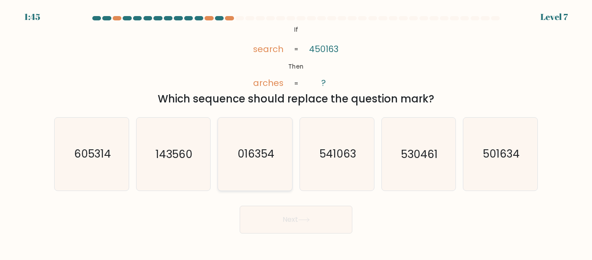
click at [250, 159] on text "016354" at bounding box center [256, 154] width 37 height 15
click at [296, 132] on input "c. 016354" at bounding box center [296, 131] width 0 height 2
radio input "true"
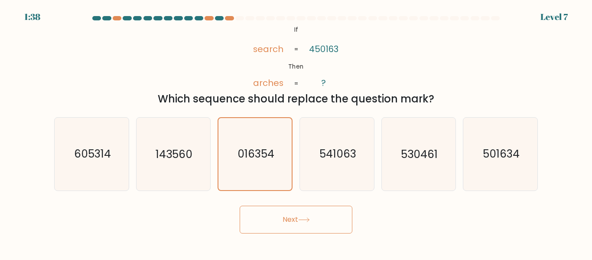
click at [309, 226] on button "Next" at bounding box center [296, 220] width 113 height 28
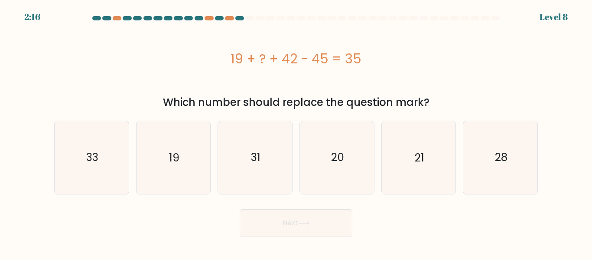
drag, startPoint x: 226, startPoint y: 54, endPoint x: 449, endPoint y: 99, distance: 227.5
click at [449, 99] on div "19 + ? + 42 - 45 = 35 Which number should replace the question mark?" at bounding box center [296, 67] width 494 height 86
copy div "19 + ? + 42 - 45 = 35 Which number should replace the question mark?"
click at [297, 53] on div "19 + ? + 42 - 45 = 35" at bounding box center [296, 59] width 484 height 20
click at [175, 155] on text "19" at bounding box center [174, 157] width 10 height 15
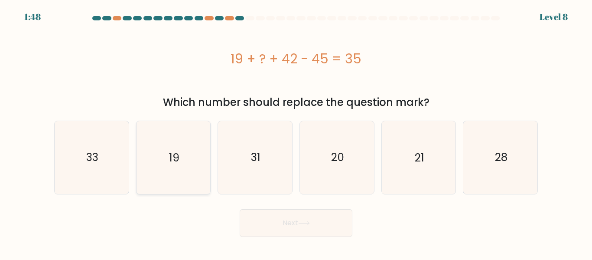
click at [296, 132] on input "b. 19" at bounding box center [296, 131] width 0 height 2
radio input "true"
click at [294, 227] on button "Next" at bounding box center [296, 223] width 113 height 28
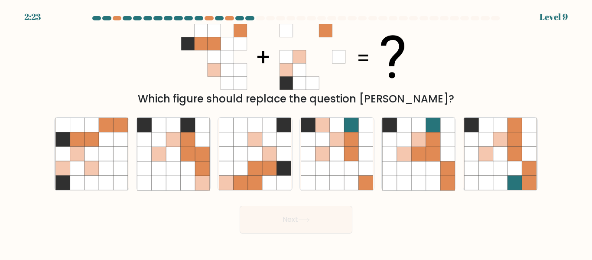
drag, startPoint x: 172, startPoint y: 98, endPoint x: 457, endPoint y: 95, distance: 285.0
click at [457, 95] on div "Which figure should replace the question mark?" at bounding box center [296, 99] width 474 height 16
click at [452, 78] on div "Which figure should replace the question mark?" at bounding box center [296, 65] width 494 height 83
click at [93, 165] on icon at bounding box center [92, 168] width 14 height 14
click at [296, 132] on input "a." at bounding box center [296, 131] width 0 height 2
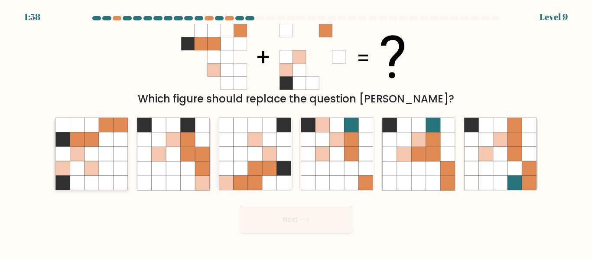
radio input "true"
click at [305, 218] on icon at bounding box center [304, 219] width 12 height 5
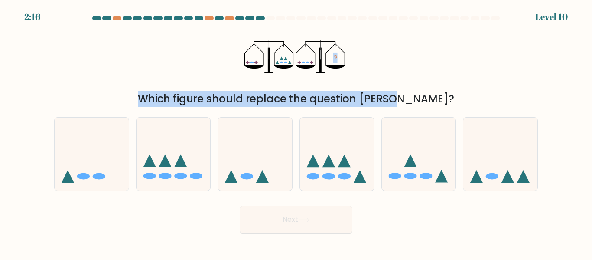
drag, startPoint x: 246, startPoint y: 53, endPoint x: 344, endPoint y: 90, distance: 104.3
click at [344, 90] on div "? Which figure should replace the question mark?" at bounding box center [296, 65] width 494 height 83
click at [381, 70] on div "? Which figure should replace the question mark?" at bounding box center [296, 65] width 494 height 83
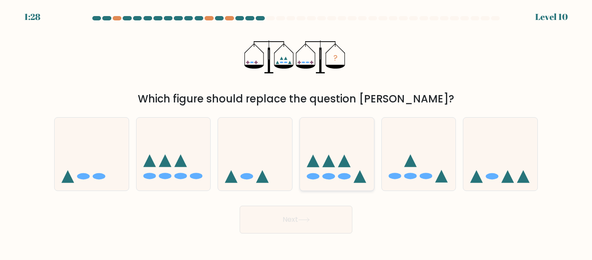
click at [334, 174] on icon at bounding box center [337, 153] width 74 height 61
click at [297, 132] on input "d." at bounding box center [296, 131] width 0 height 2
radio input "true"
click at [312, 216] on button "Next" at bounding box center [296, 220] width 113 height 28
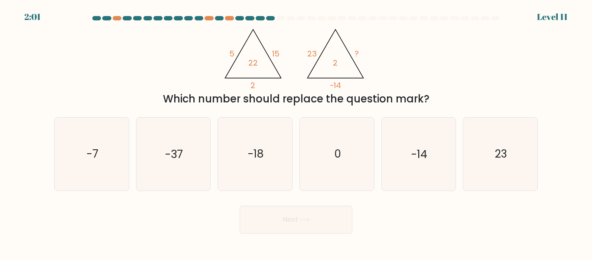
drag, startPoint x: 224, startPoint y: 43, endPoint x: 440, endPoint y: 100, distance: 223.0
click at [440, 100] on div "@import url('https://fonts.googleapis.com/css?family=Abril+Fatface:400,100,100i…" at bounding box center [296, 65] width 494 height 83
click at [472, 95] on div "Which number should replace the question mark?" at bounding box center [296, 99] width 474 height 16
drag, startPoint x: 215, startPoint y: 49, endPoint x: 440, endPoint y: 101, distance: 231.1
click at [440, 101] on div "@import url('https://fonts.googleapis.com/css?family=Abril+Fatface:400,100,100i…" at bounding box center [296, 65] width 494 height 83
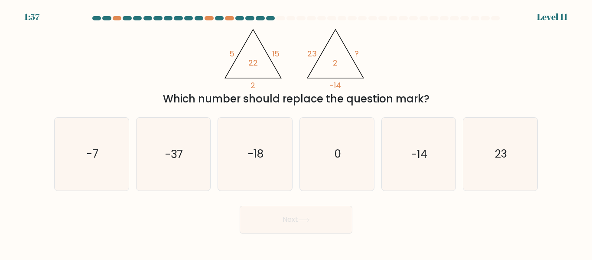
copy div "5 15 2 22 @import url('https://fonts.googleapis.com/css?family=Abril+Fatface:40…"
click at [248, 69] on icon "@import url('https://fonts.googleapis.com/css?family=Abril+Fatface:400,100,100i…" at bounding box center [296, 57] width 152 height 66
click at [83, 161] on icon "-7" at bounding box center [92, 154] width 72 height 72
click at [296, 132] on input "a. -7" at bounding box center [296, 131] width 0 height 2
radio input "true"
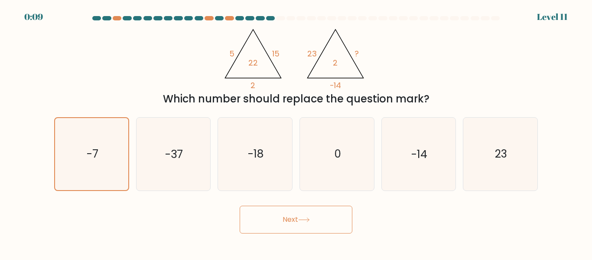
click at [291, 218] on button "Next" at bounding box center [296, 220] width 113 height 28
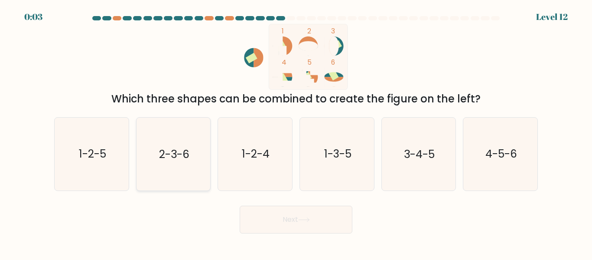
click at [207, 149] on icon "2-3-6" at bounding box center [173, 154] width 72 height 72
click at [296, 132] on input "b. 2-3-6" at bounding box center [296, 131] width 0 height 2
radio input "true"
click at [318, 222] on button "Next" at bounding box center [296, 220] width 113 height 28
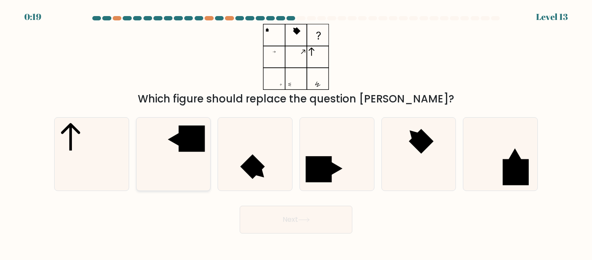
click at [196, 152] on icon at bounding box center [173, 154] width 72 height 72
click at [296, 132] on input "b." at bounding box center [296, 131] width 0 height 2
radio input "true"
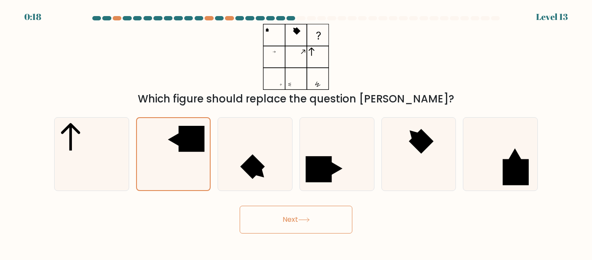
click at [290, 226] on button "Next" at bounding box center [296, 220] width 113 height 28
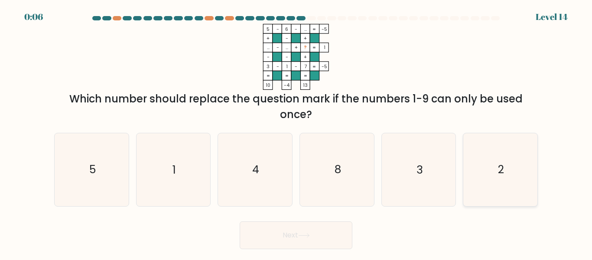
click at [511, 178] on icon "2" at bounding box center [501, 169] width 72 height 72
click at [297, 132] on input "f. 2" at bounding box center [296, 131] width 0 height 2
radio input "true"
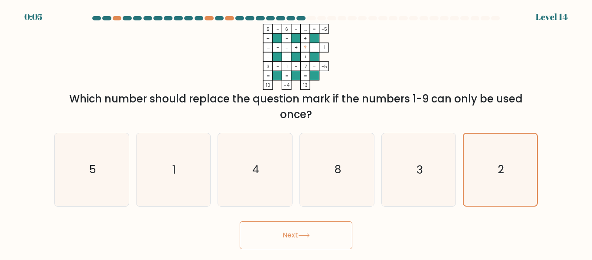
click at [313, 230] on button "Next" at bounding box center [296, 235] width 113 height 28
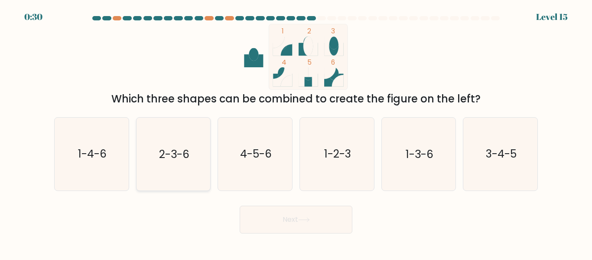
click at [183, 168] on icon "2-3-6" at bounding box center [173, 154] width 72 height 72
click at [296, 132] on input "b. 2-3-6" at bounding box center [296, 131] width 0 height 2
radio input "true"
click at [305, 219] on icon at bounding box center [304, 219] width 12 height 5
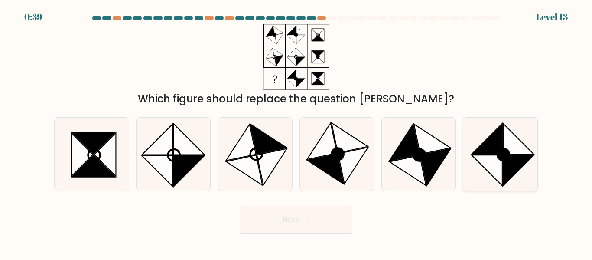
click at [506, 148] on circle at bounding box center [503, 154] width 17 height 17
click at [297, 132] on input "f." at bounding box center [296, 131] width 0 height 2
radio input "true"
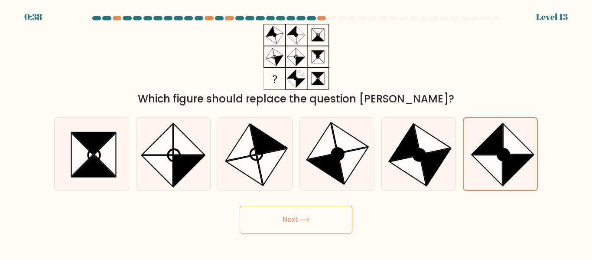
click at [313, 212] on button "Next" at bounding box center [296, 220] width 113 height 28
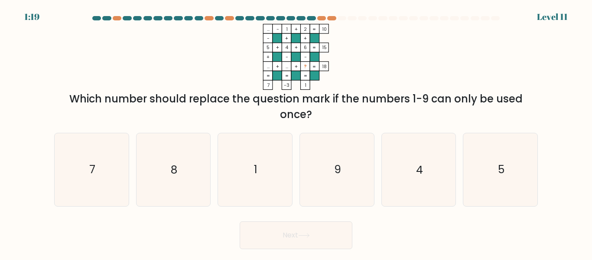
drag, startPoint x: 193, startPoint y: 101, endPoint x: 395, endPoint y: 111, distance: 201.5
click at [395, 111] on div "Which number should replace the question mark if the numbers 1-9 can only be us…" at bounding box center [296, 106] width 474 height 31
click at [312, 118] on div "Which number should replace the question mark if the numbers 1-9 can only be us…" at bounding box center [296, 106] width 474 height 31
click at [193, 156] on icon "8" at bounding box center [173, 169] width 72 height 72
click at [296, 132] on input "b. 8" at bounding box center [296, 131] width 0 height 2
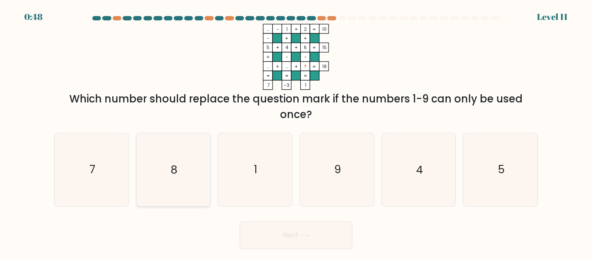
radio input "true"
click at [310, 234] on icon at bounding box center [304, 235] width 12 height 5
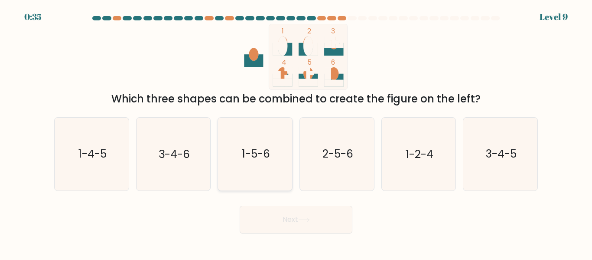
click at [266, 157] on text "1-5-6" at bounding box center [256, 154] width 28 height 15
click at [296, 132] on input "c. 1-5-6" at bounding box center [296, 131] width 0 height 2
radio input "true"
click at [295, 216] on button "Next" at bounding box center [296, 220] width 113 height 28
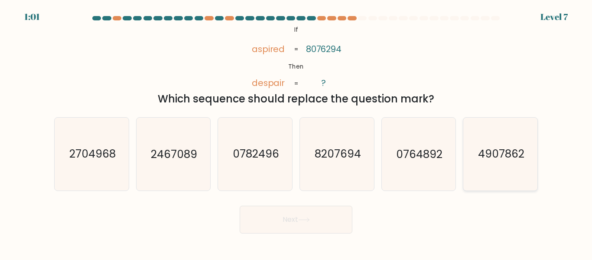
click at [491, 162] on icon "4907862" at bounding box center [501, 154] width 72 height 72
click at [297, 132] on input "f. 4907862" at bounding box center [296, 131] width 0 height 2
radio input "true"
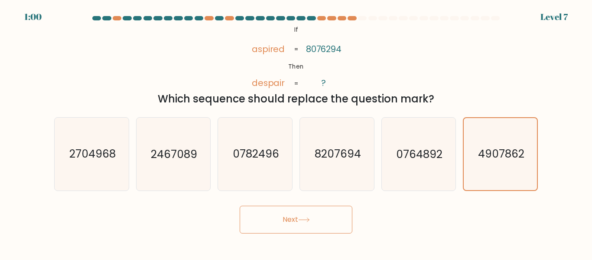
click at [306, 219] on icon at bounding box center [304, 220] width 10 height 4
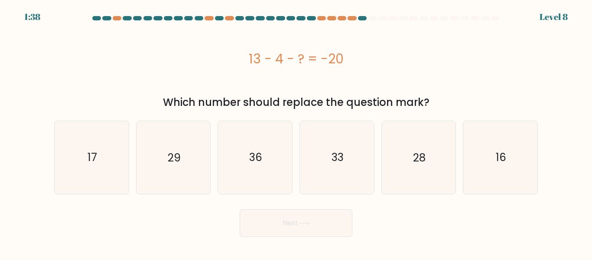
drag, startPoint x: 242, startPoint y: 55, endPoint x: 438, endPoint y: 97, distance: 200.5
click at [438, 97] on div "13 - 4 - ? = -20 Which number should replace the question mark?" at bounding box center [296, 67] width 494 height 86
copy div "13 - 4 - ? = -20 Which number should replace the question mark?"
click at [272, 55] on div "13 - 4 - ? = -20" at bounding box center [296, 59] width 484 height 20
click at [173, 150] on text "29" at bounding box center [174, 157] width 13 height 15
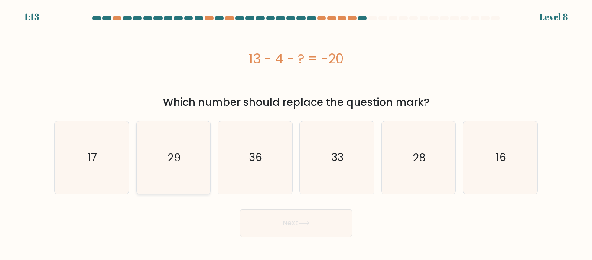
click at [296, 132] on input "b. 29" at bounding box center [296, 131] width 0 height 2
radio input "true"
click at [298, 224] on button "Next" at bounding box center [296, 223] width 113 height 28
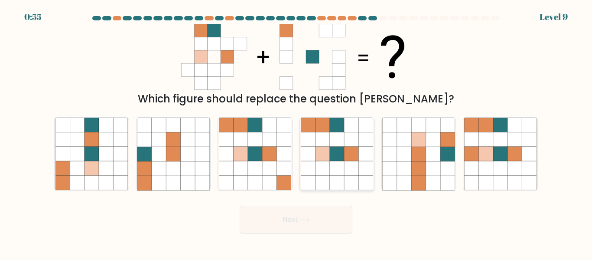
click at [344, 169] on icon at bounding box center [337, 168] width 14 height 14
click at [297, 132] on input "d." at bounding box center [296, 131] width 0 height 2
radio input "true"
click at [285, 217] on button "Next" at bounding box center [296, 220] width 113 height 28
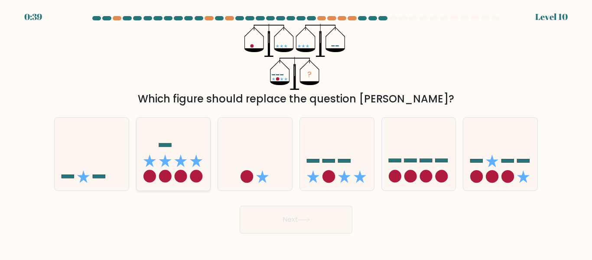
click at [183, 170] on circle at bounding box center [180, 176] width 13 height 13
click at [296, 132] on input "b." at bounding box center [296, 131] width 0 height 2
radio input "true"
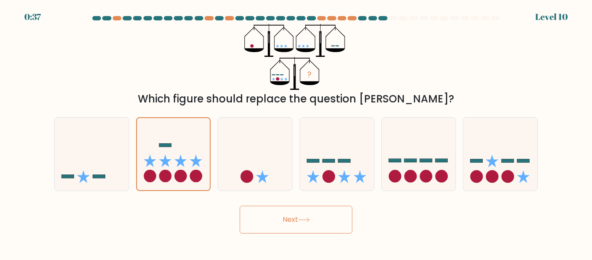
click at [287, 224] on button "Next" at bounding box center [296, 220] width 113 height 28
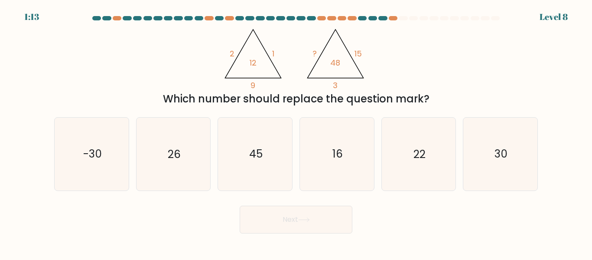
drag, startPoint x: 214, startPoint y: 39, endPoint x: 445, endPoint y: 94, distance: 237.5
click at [445, 94] on div "@import url('https://fonts.googleapis.com/css?family=Abril+Fatface:400,100,100i…" at bounding box center [296, 65] width 494 height 83
copy div "2 1 9 12 @import url('https://fonts.googleapis.com/css?family=Abril+Fatface:400…"
click at [253, 173] on icon "45" at bounding box center [255, 154] width 72 height 72
click at [296, 132] on input "c. 45" at bounding box center [296, 131] width 0 height 2
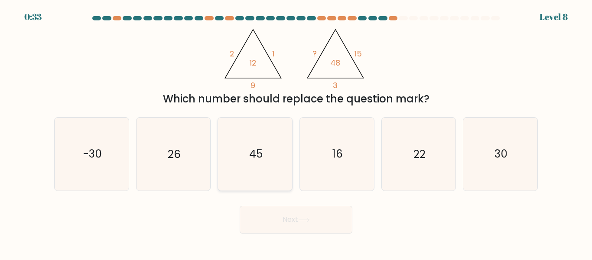
radio input "true"
click at [316, 216] on button "Next" at bounding box center [296, 220] width 113 height 28
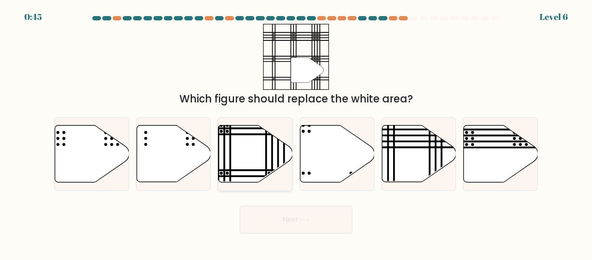
click at [248, 166] on icon at bounding box center [256, 153] width 74 height 57
click at [296, 132] on input "c." at bounding box center [296, 131] width 0 height 2
radio input "true"
click at [286, 230] on button "Next" at bounding box center [296, 220] width 113 height 28
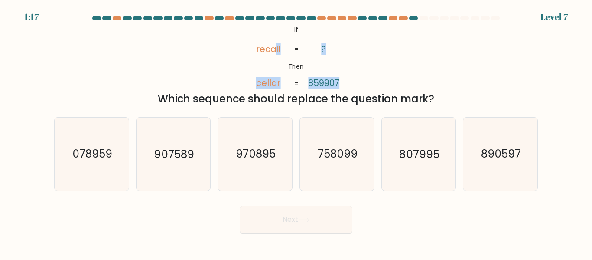
drag, startPoint x: 275, startPoint y: 49, endPoint x: 288, endPoint y: 46, distance: 12.8
click at [288, 46] on icon "@import url('https://fonts.googleapis.com/css?family=Abril+Fatface:400,100,100i…" at bounding box center [296, 57] width 107 height 66
click at [263, 51] on tspan "recall" at bounding box center [268, 49] width 25 height 12
click at [270, 48] on tspan "recall" at bounding box center [268, 49] width 25 height 12
drag, startPoint x: 309, startPoint y: 82, endPoint x: 314, endPoint y: 81, distance: 4.4
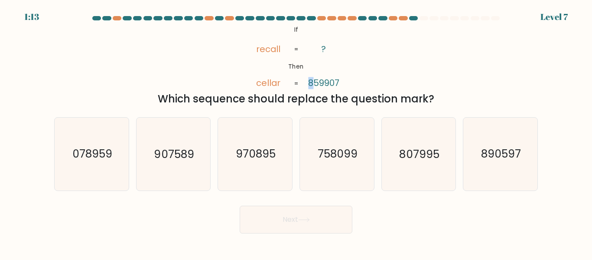
click at [314, 81] on tspan "859907" at bounding box center [323, 83] width 31 height 12
click at [327, 81] on tspan "859907" at bounding box center [323, 83] width 31 height 12
drag, startPoint x: 334, startPoint y: 83, endPoint x: 347, endPoint y: 80, distance: 12.9
click at [347, 80] on icon "@import url('https://fonts.googleapis.com/css?family=Abril+Fatface:400,100,100i…" at bounding box center [296, 57] width 107 height 66
click at [262, 53] on tspan "recall" at bounding box center [268, 49] width 25 height 12
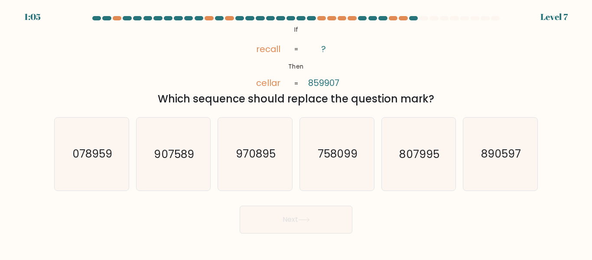
drag, startPoint x: 279, startPoint y: 50, endPoint x: 285, endPoint y: 49, distance: 5.4
click at [285, 49] on icon "@import url('https://fonts.googleapis.com/css?family=Abril+Fatface:400,100,100i…" at bounding box center [296, 57] width 107 height 66
click at [328, 165] on icon "758099" at bounding box center [337, 154] width 72 height 72
click at [297, 132] on input "d. 758099" at bounding box center [296, 131] width 0 height 2
radio input "true"
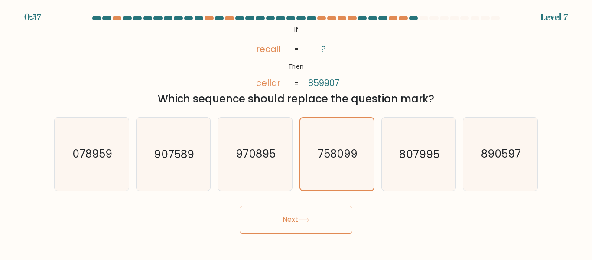
click at [306, 226] on button "Next" at bounding box center [296, 220] width 113 height 28
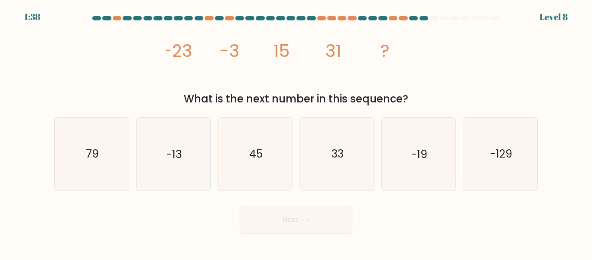
drag, startPoint x: 166, startPoint y: 46, endPoint x: 409, endPoint y: 96, distance: 248.0
click at [409, 96] on div "image/svg+xml -23 -3 15 31 ? What is the next number in this sequence?" at bounding box center [296, 65] width 494 height 83
copy div "-23 -3 15 31 ? What is the next number in this sequence?"
click at [252, 161] on text "45" at bounding box center [255, 154] width 13 height 15
click at [296, 132] on input "c. 45" at bounding box center [296, 131] width 0 height 2
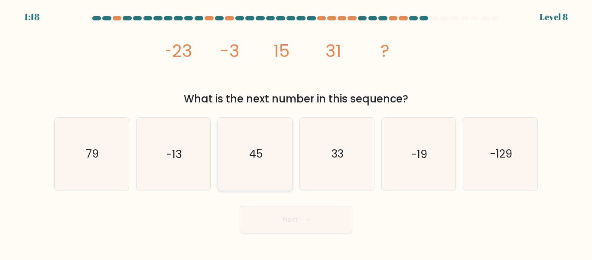
radio input "true"
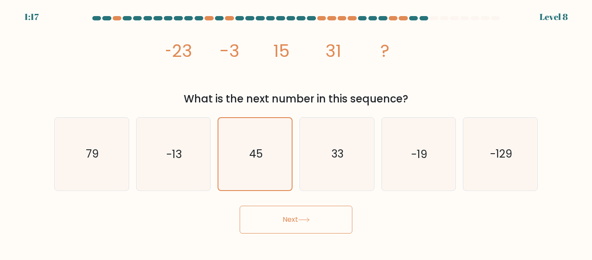
click at [290, 219] on button "Next" at bounding box center [296, 220] width 113 height 28
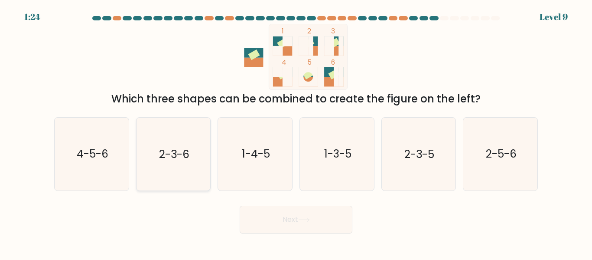
click at [152, 147] on icon "2-3-6" at bounding box center [173, 154] width 72 height 72
click at [296, 132] on input "b. 2-3-6" at bounding box center [296, 131] width 0 height 2
radio input "true"
click at [299, 221] on button "Next" at bounding box center [296, 220] width 113 height 28
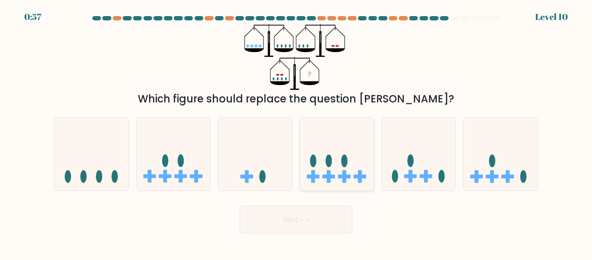
click at [335, 170] on icon at bounding box center [337, 153] width 74 height 61
click at [297, 132] on input "d." at bounding box center [296, 131] width 0 height 2
radio input "true"
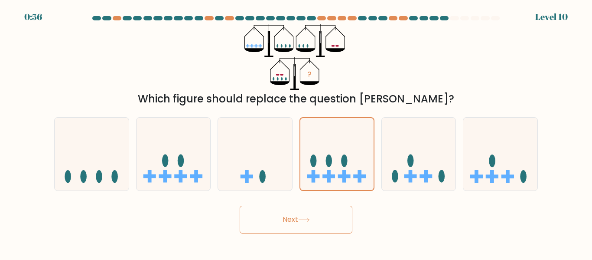
click at [319, 227] on button "Next" at bounding box center [296, 220] width 113 height 28
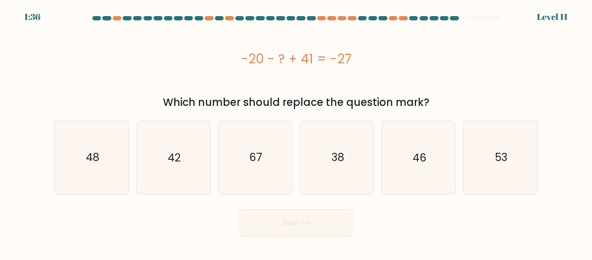
drag, startPoint x: 244, startPoint y: 58, endPoint x: 425, endPoint y: 96, distance: 185.7
click at [425, 96] on div "-20 - ? + 41 = -27 Which number should replace the question mark?" at bounding box center [296, 67] width 494 height 86
copy div "-20 - ? + 41 = -27 Which number should replace the question mark?"
click at [89, 157] on text "48" at bounding box center [91, 157] width 13 height 15
click at [296, 132] on input "a. 48" at bounding box center [296, 131] width 0 height 2
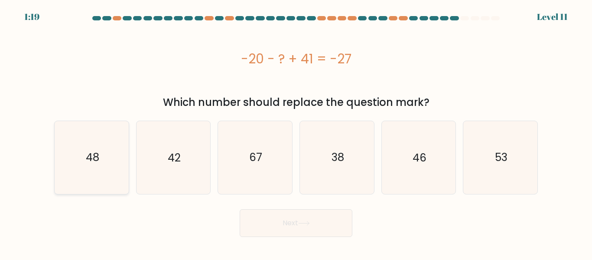
radio input "true"
click at [297, 217] on button "Next" at bounding box center [296, 223] width 113 height 28
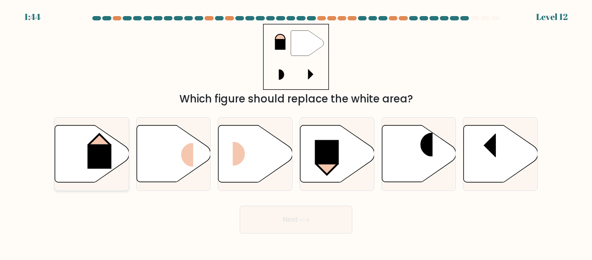
click at [108, 154] on rect at bounding box center [100, 156] width 24 height 24
click at [296, 132] on input "a." at bounding box center [296, 131] width 0 height 2
radio input "true"
click at [295, 220] on button "Next" at bounding box center [296, 220] width 113 height 28
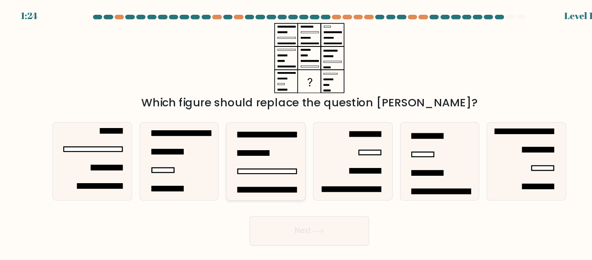
click at [257, 166] on icon at bounding box center [255, 154] width 72 height 72
click at [296, 132] on input "c." at bounding box center [296, 131] width 0 height 2
radio input "true"
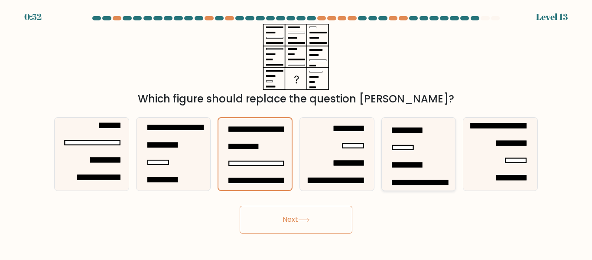
click at [428, 159] on icon at bounding box center [419, 154] width 72 height 72
click at [297, 132] on input "e." at bounding box center [296, 131] width 0 height 2
radio input "true"
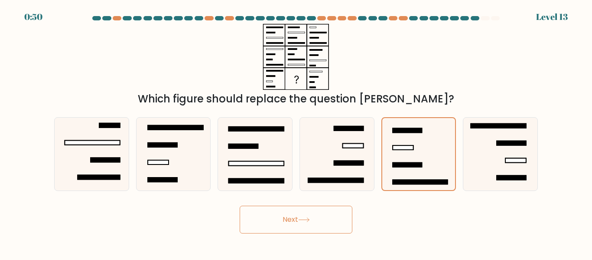
click at [296, 223] on button "Next" at bounding box center [296, 220] width 113 height 28
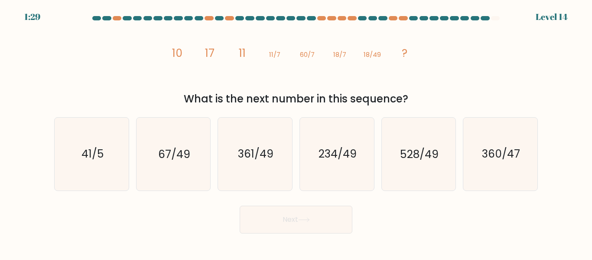
drag, startPoint x: 165, startPoint y: 46, endPoint x: 446, endPoint y: 97, distance: 286.0
click at [446, 97] on div "image/svg+xml 10 17 11 11/7 60/7 18/7 18/49 ? What is the next number in this s…" at bounding box center [296, 65] width 494 height 83
copy div "10 17 11 11/7 60/7 18/7 18/49 ? What is the next number in this sequence?"
click at [259, 163] on icon "361/49" at bounding box center [255, 154] width 72 height 72
click at [296, 132] on input "c. 361/49" at bounding box center [296, 131] width 0 height 2
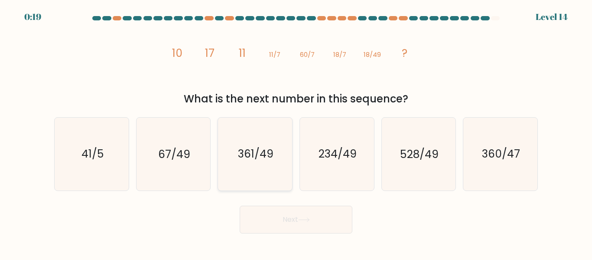
radio input "true"
click at [316, 219] on button "Next" at bounding box center [296, 220] width 113 height 28
click at [299, 221] on button "Next" at bounding box center [296, 220] width 113 height 28
click at [261, 157] on text "361/49" at bounding box center [256, 153] width 36 height 15
click at [296, 132] on input "c. 361/49" at bounding box center [296, 131] width 0 height 2
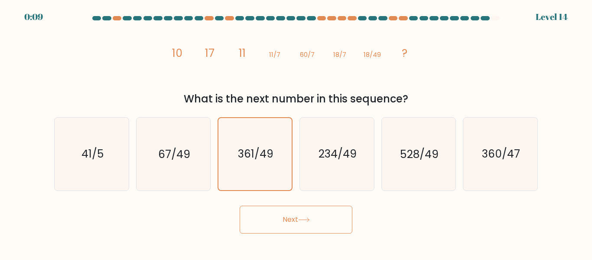
click at [325, 59] on icon "image/svg+xml 10 17 11 11/7 60/7 18/7 18/49 ?" at bounding box center [296, 57] width 260 height 66
click at [288, 217] on button "Next" at bounding box center [296, 220] width 113 height 28
click at [318, 216] on button "Next" at bounding box center [296, 220] width 113 height 28
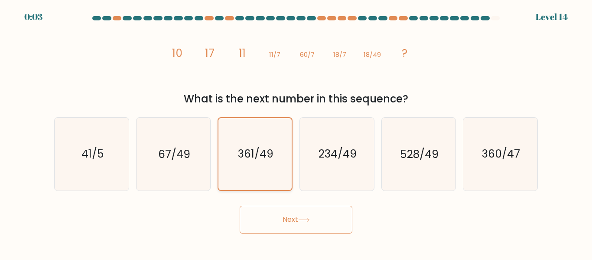
click at [263, 164] on icon "361/49" at bounding box center [255, 154] width 72 height 72
click at [296, 132] on input "c. 361/49" at bounding box center [296, 131] width 0 height 2
click at [344, 164] on icon "234/49" at bounding box center [337, 154] width 72 height 72
click at [297, 132] on input "d. 234/49" at bounding box center [296, 131] width 0 height 2
radio input "true"
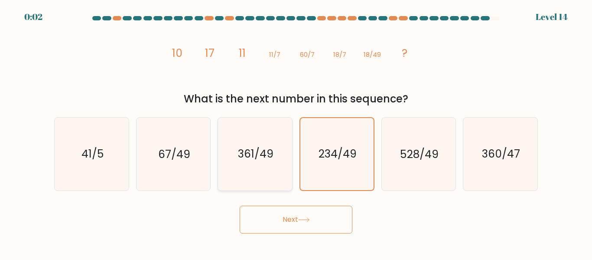
click at [248, 162] on icon "361/49" at bounding box center [255, 154] width 72 height 72
click at [296, 132] on input "c. 361/49" at bounding box center [296, 131] width 0 height 2
radio input "true"
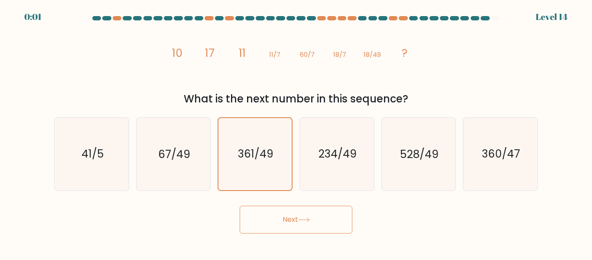
click at [306, 216] on button "Next" at bounding box center [296, 220] width 113 height 28
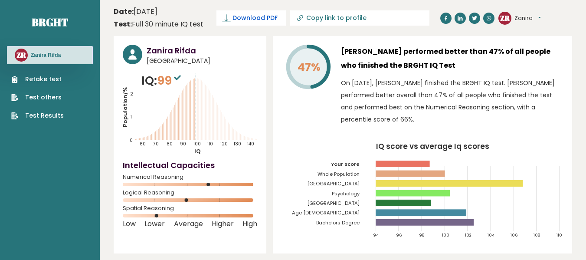
click at [251, 20] on span "Download PDF" at bounding box center [254, 17] width 45 height 9
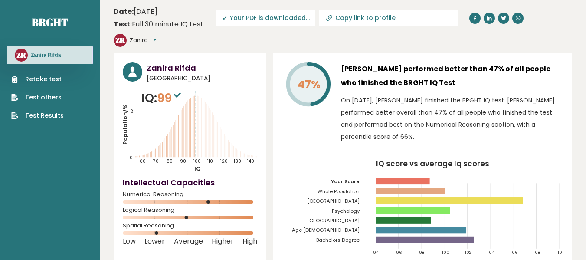
click at [269, 12] on span "✓ Your PDF is downloaded..." at bounding box center [265, 17] width 98 height 15
click at [273, 22] on span "✓ Your PDF is downloaded..." at bounding box center [265, 17] width 98 height 15
click at [350, 20] on input "Copy link to profile" at bounding box center [394, 17] width 118 height 7
type input "https://brght.org/profile/zanira-rifda/?utm_source=share&utm_medium=copy&utm_ca…"
click at [357, 30] on header "Date: October 08, 2025 Test: Full 30 minute IQ test Download PDF Downloading...…" at bounding box center [343, 26] width 458 height 45
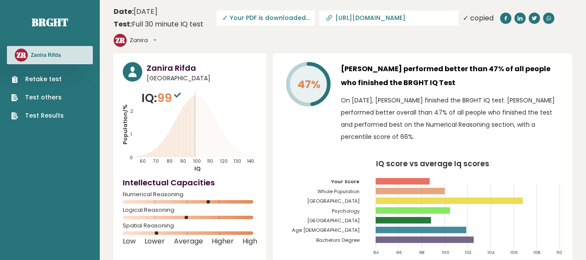
click at [265, 13] on span "✓ Your PDF is downloaded..." at bounding box center [265, 17] width 98 height 15
click at [255, 18] on span "✓ Your PDF is downloaded..." at bounding box center [265, 17] width 98 height 15
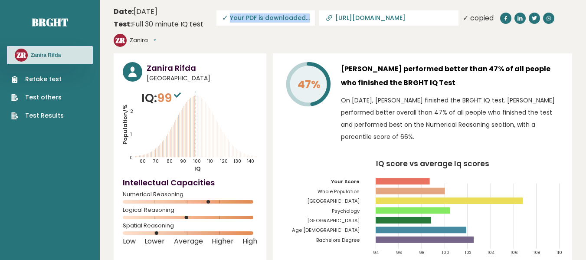
click at [41, 116] on link "Test Results" at bounding box center [37, 115] width 52 height 9
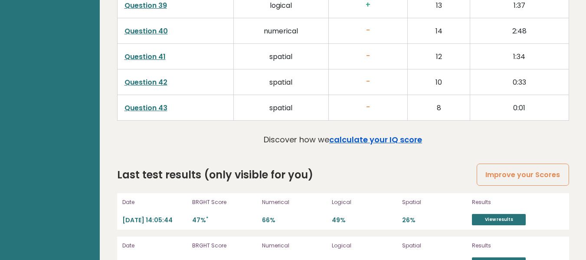
scroll to position [2428, 0]
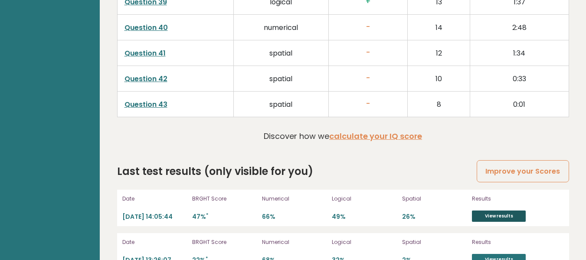
click at [509, 210] on link "View results" at bounding box center [499, 215] width 54 height 11
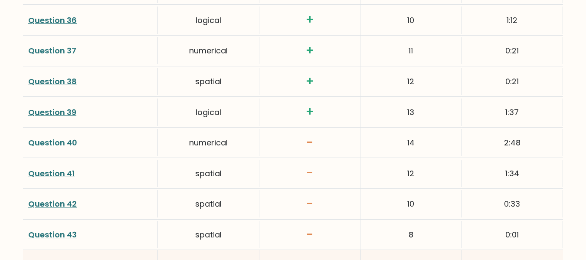
scroll to position [2364, 0]
